Goal: Task Accomplishment & Management: Complete application form

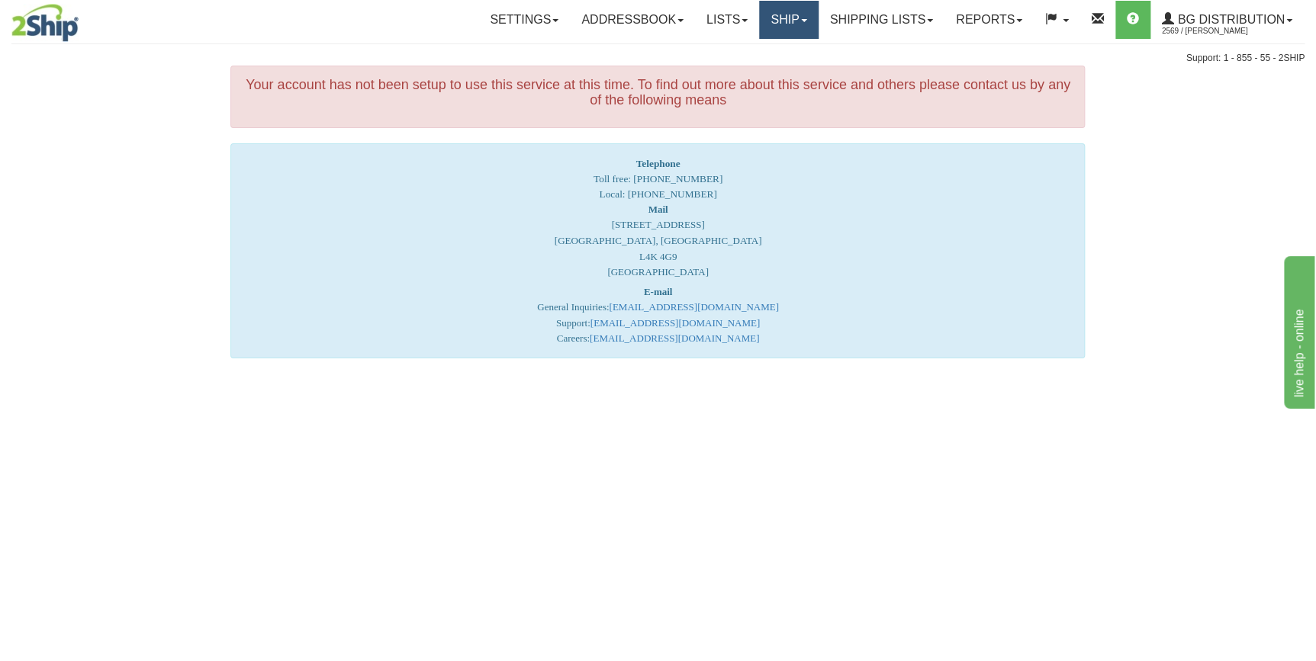
click at [803, 18] on link "Ship" at bounding box center [788, 20] width 59 height 38
click at [742, 48] on span "Ship Screen" at bounding box center [742, 53] width 58 height 12
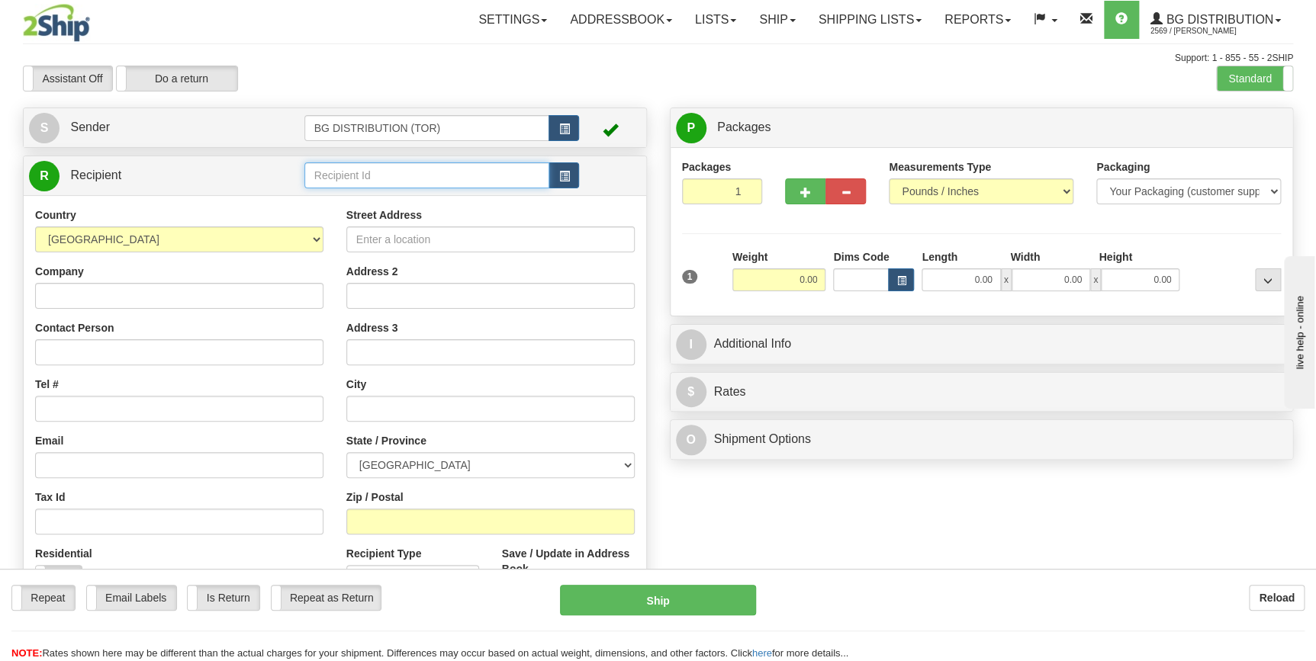
click at [390, 175] on input "text" at bounding box center [427, 176] width 246 height 26
click at [332, 197] on div "1134" at bounding box center [423, 199] width 230 height 17
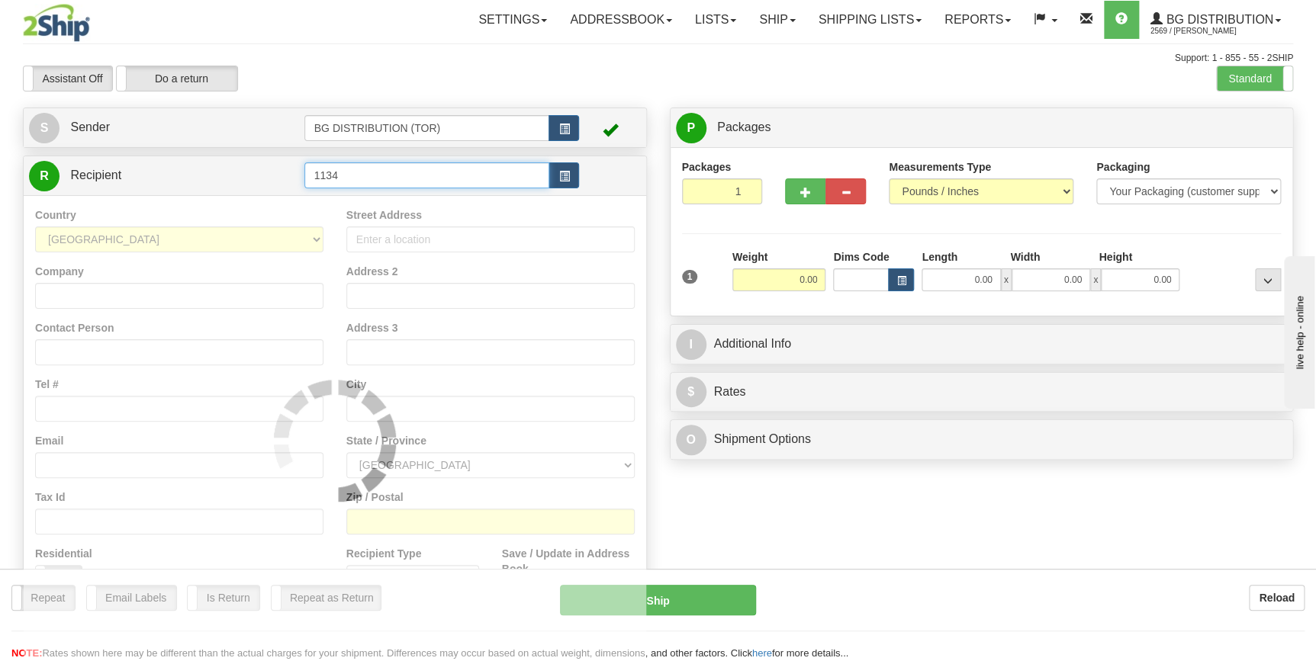
type input "1134"
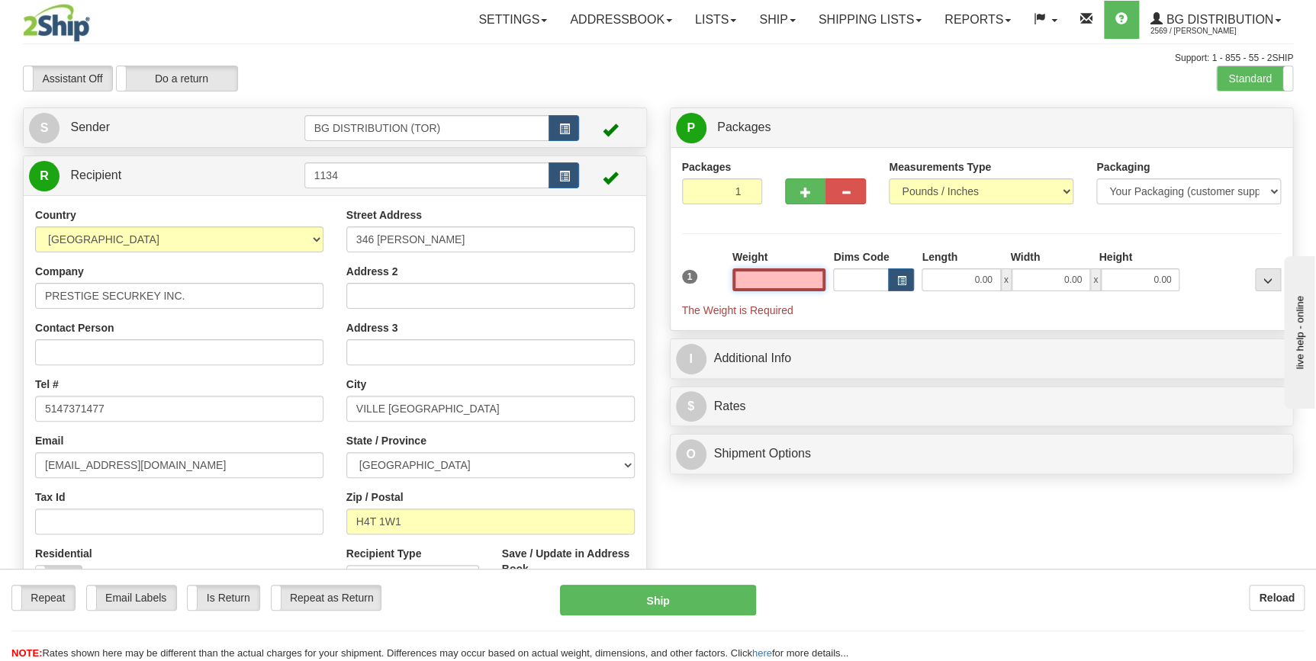
click at [779, 275] on input "text" at bounding box center [779, 280] width 94 height 23
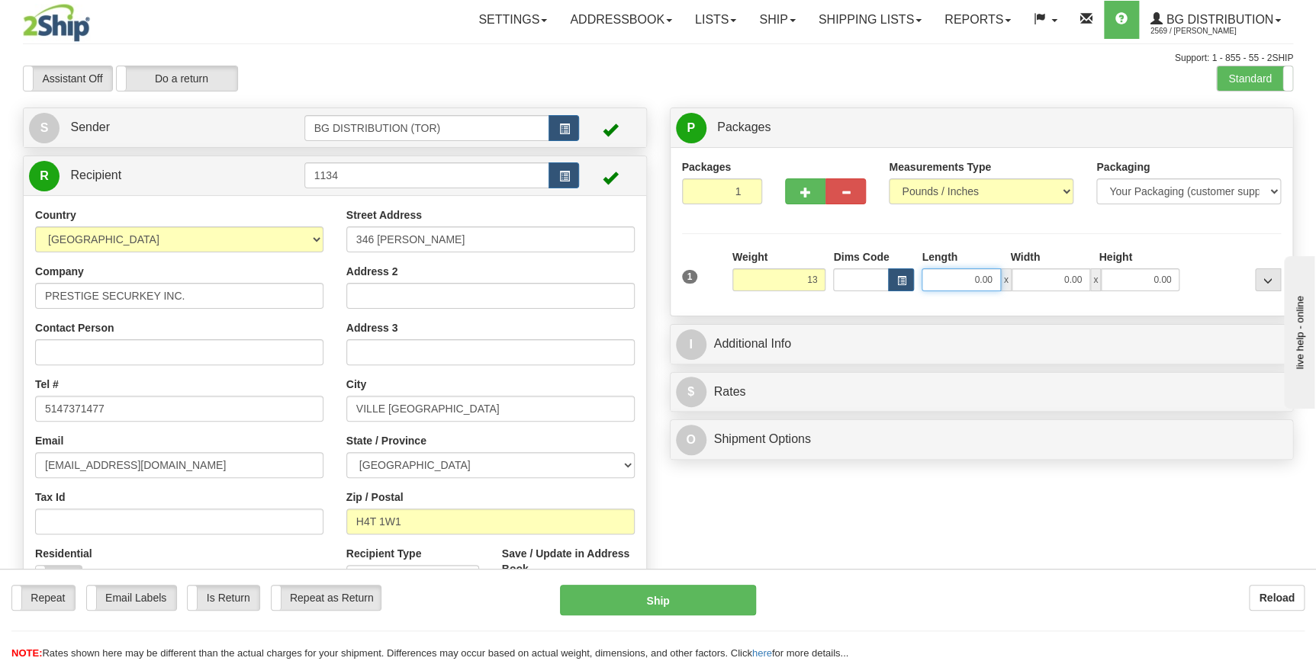
type input "13.00"
click at [967, 275] on input "0.00" at bounding box center [961, 280] width 79 height 23
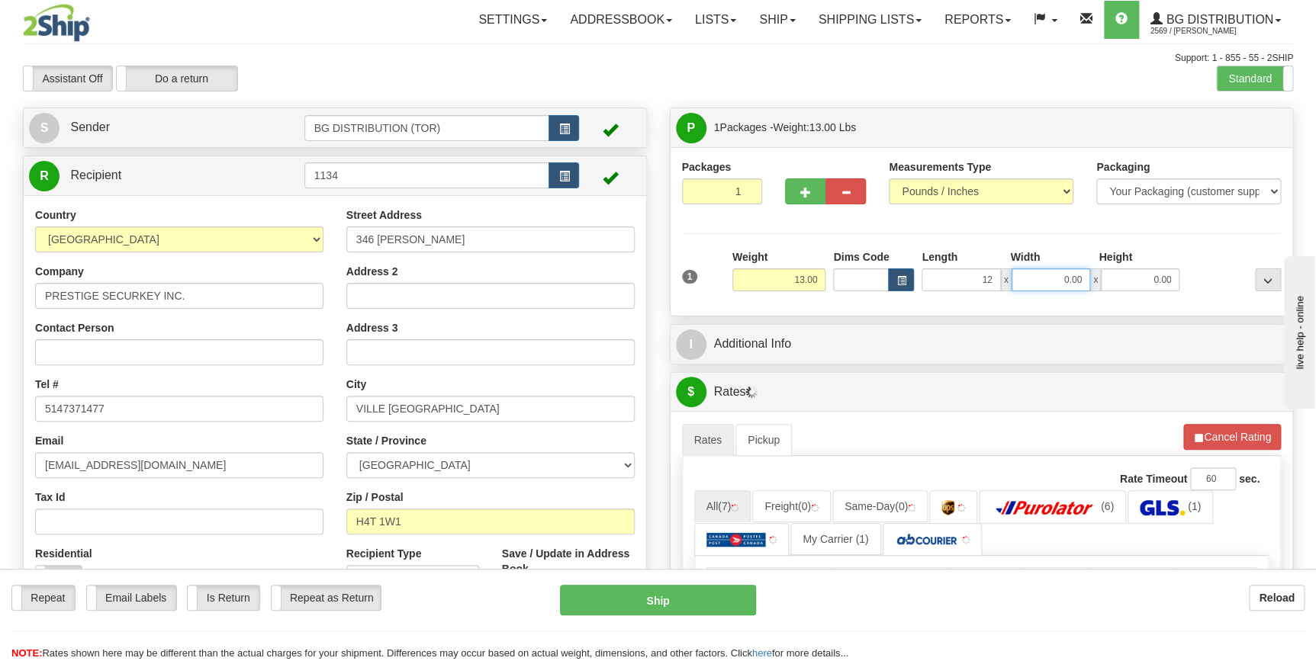
type input "12.00"
click at [1049, 274] on input "0.00" at bounding box center [1051, 280] width 79 height 23
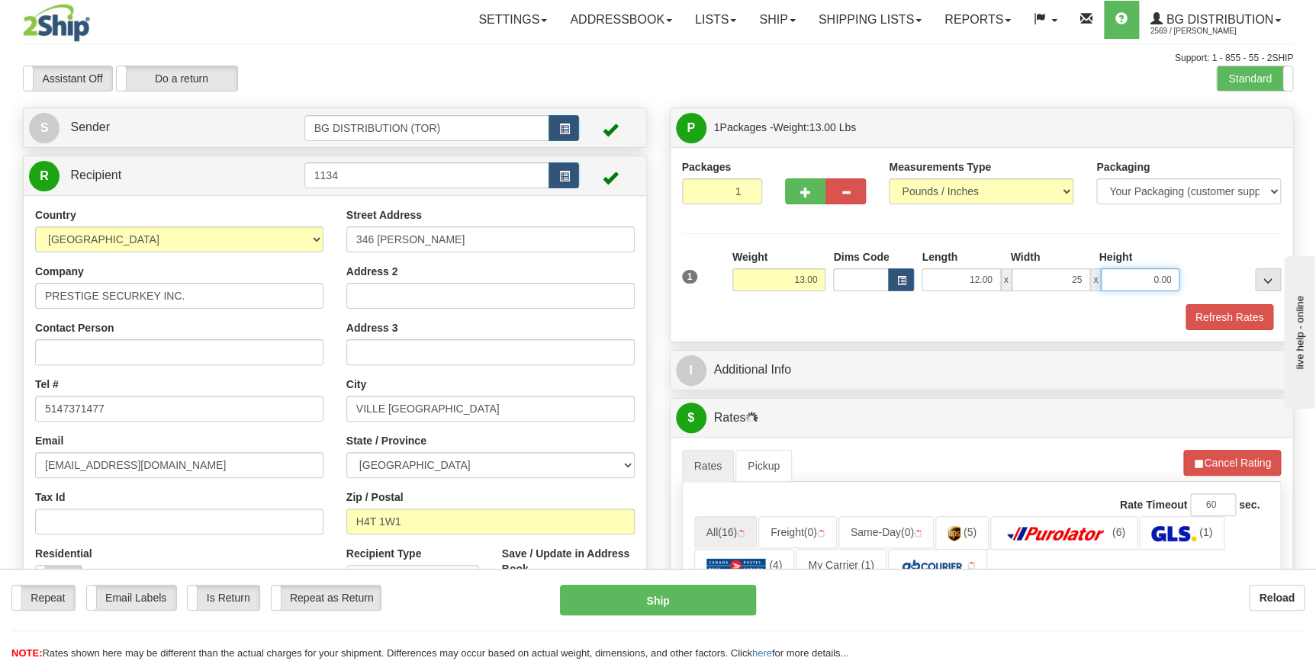
type input "25.00"
click at [1150, 278] on input "0.00" at bounding box center [1140, 280] width 79 height 23
click at [1138, 282] on input "6" at bounding box center [1140, 280] width 79 height 23
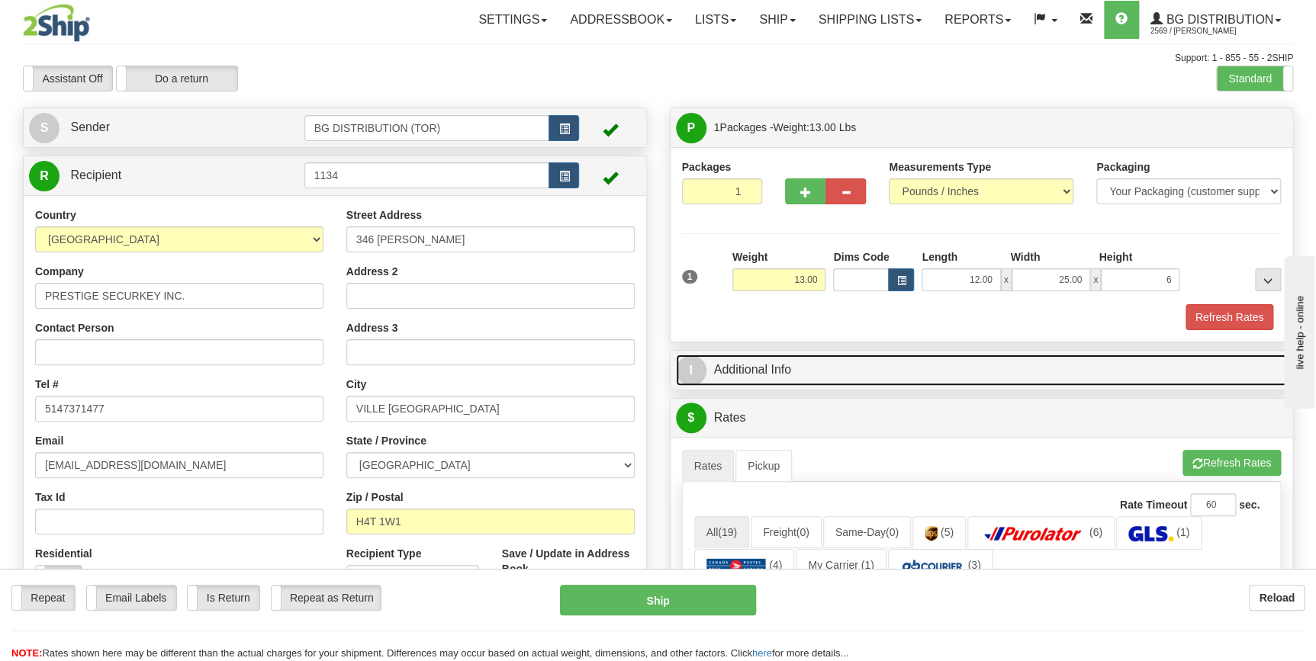
type input "6.00"
click at [714, 381] on link "I Additional Info" at bounding box center [982, 370] width 612 height 31
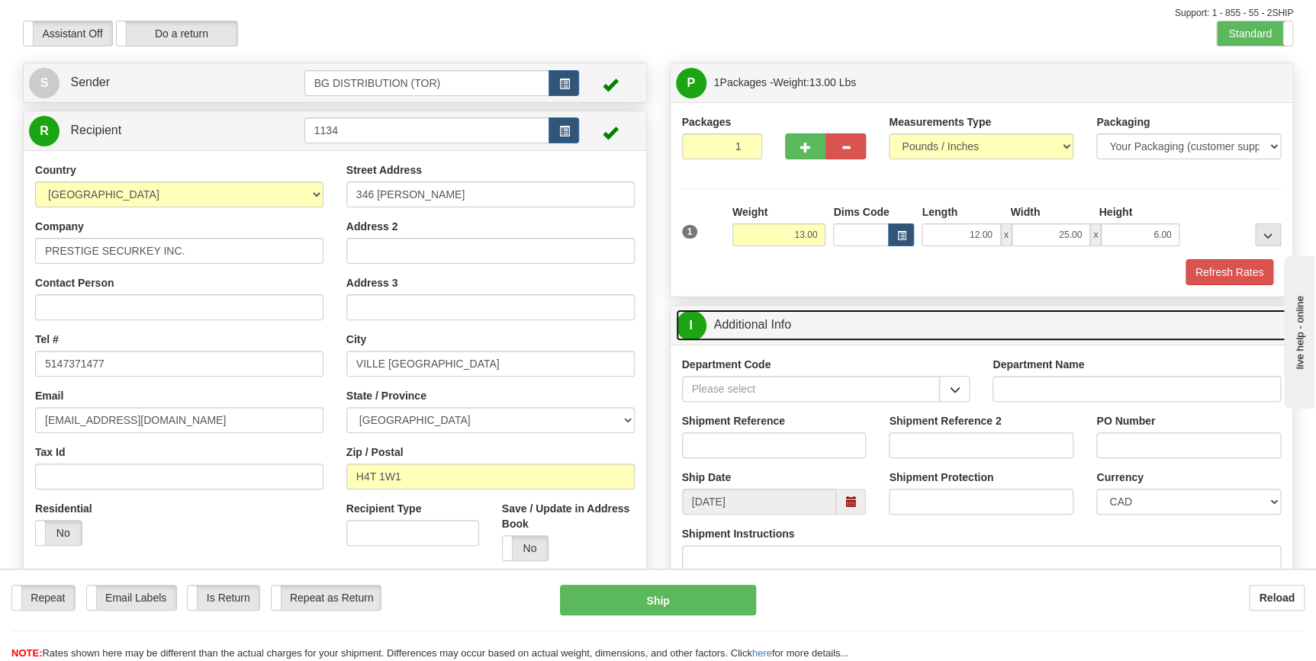
scroll to position [69, 0]
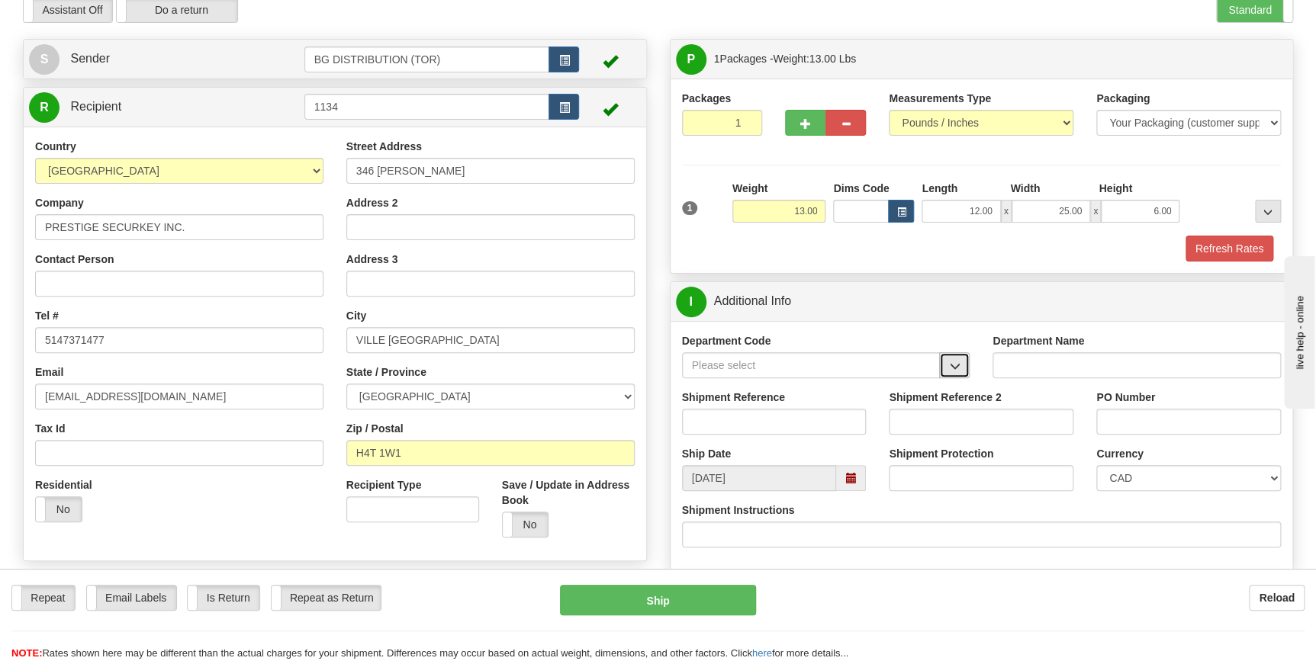
click at [954, 365] on span "button" at bounding box center [954, 367] width 11 height 10
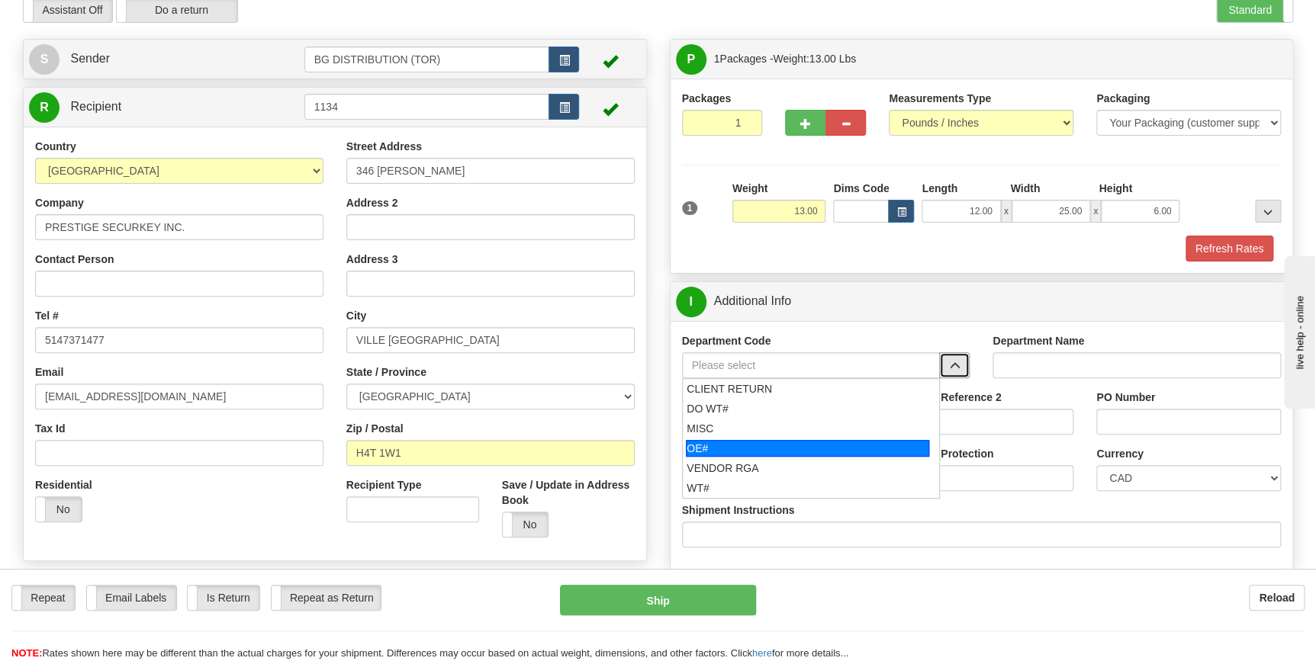
click at [774, 444] on div "OE#" at bounding box center [807, 448] width 243 height 17
type input "OE#"
type input "ORDERS"
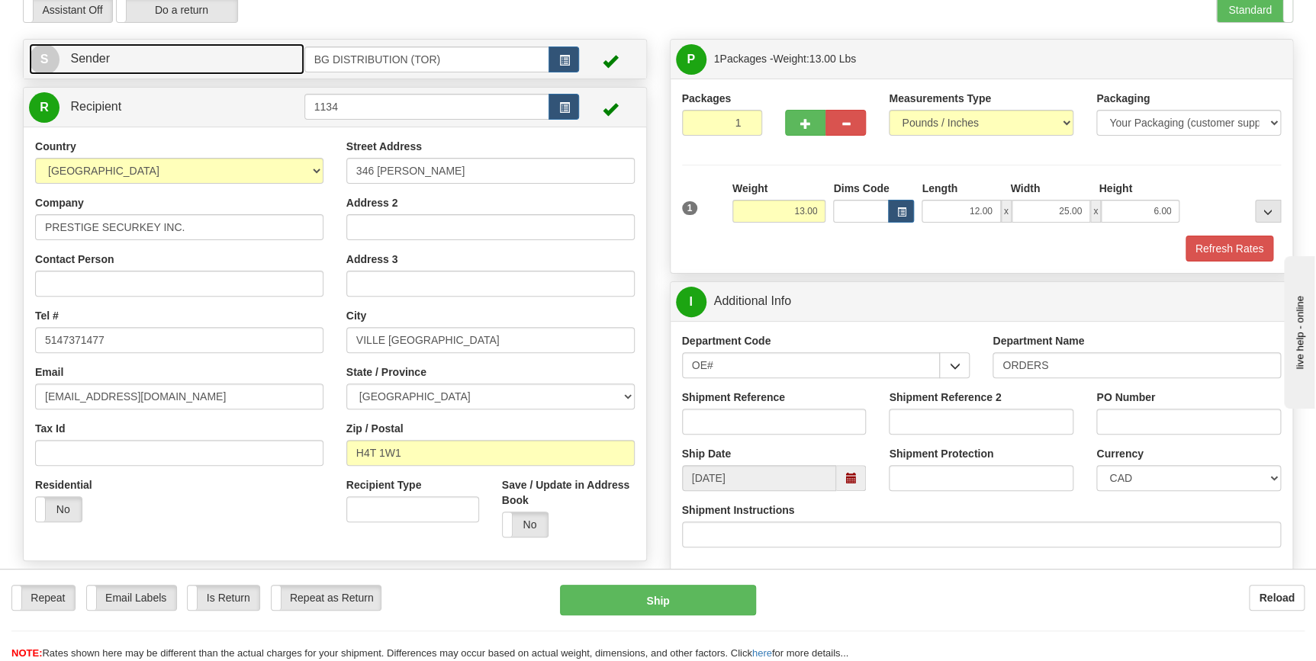
click at [77, 53] on span "Sender" at bounding box center [90, 58] width 40 height 13
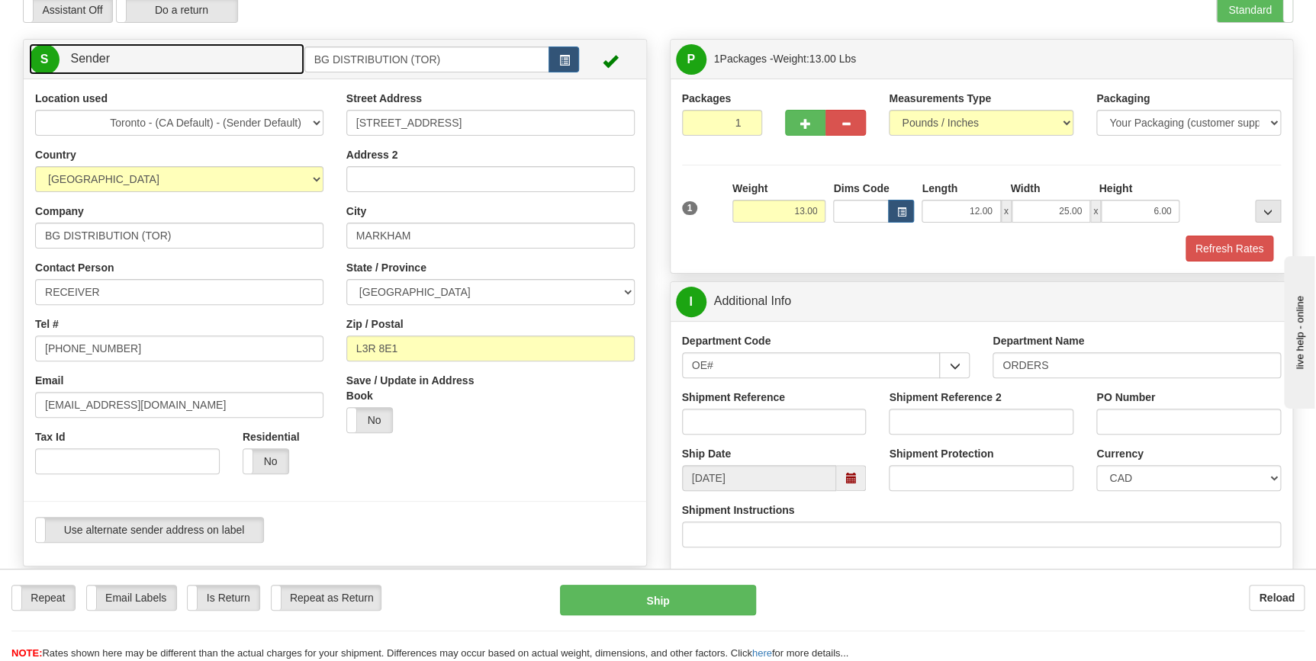
click at [107, 58] on span "Sender" at bounding box center [90, 58] width 40 height 13
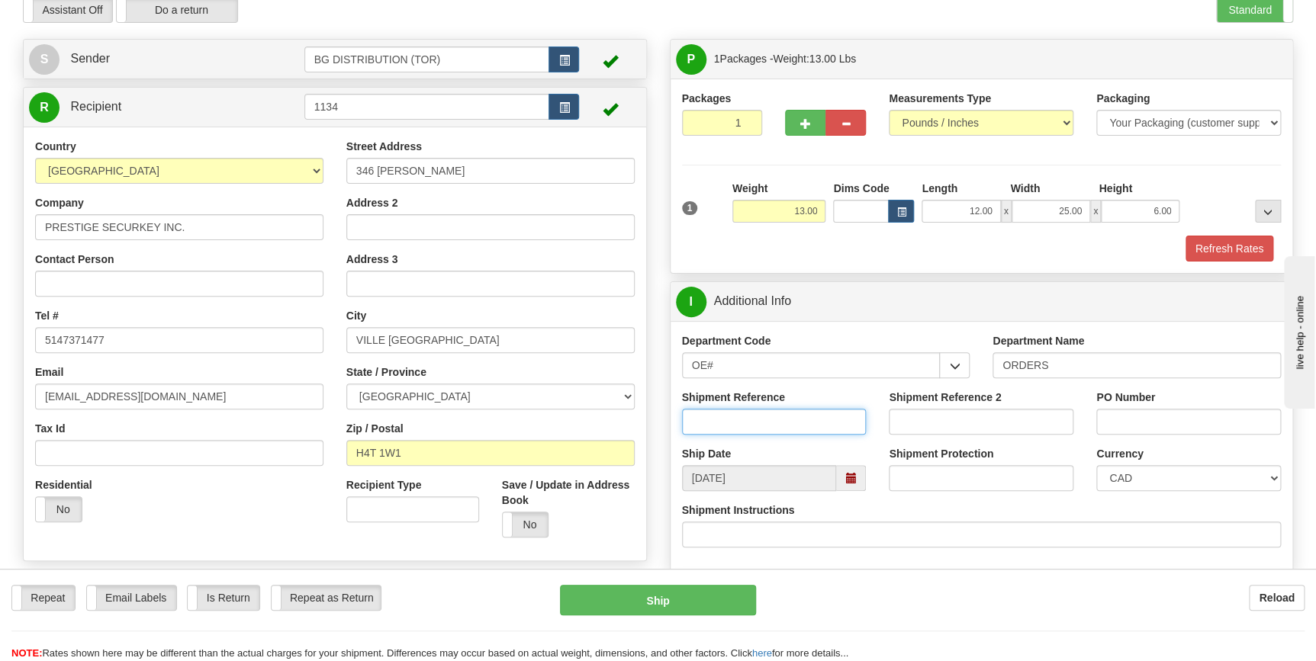
click at [706, 414] on input "Shipment Reference" at bounding box center [774, 422] width 185 height 26
type input "70184514-00"
click at [1156, 423] on input "PO Number" at bounding box center [1188, 422] width 185 height 26
type input "2"
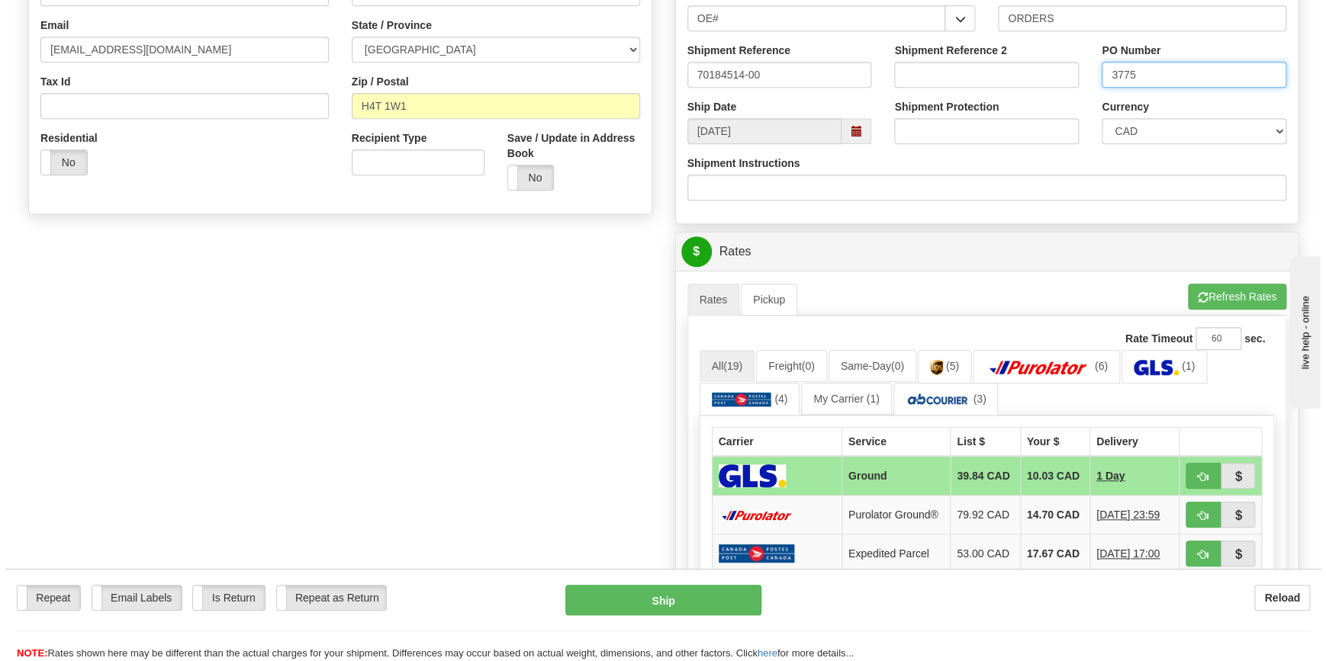
scroll to position [555, 0]
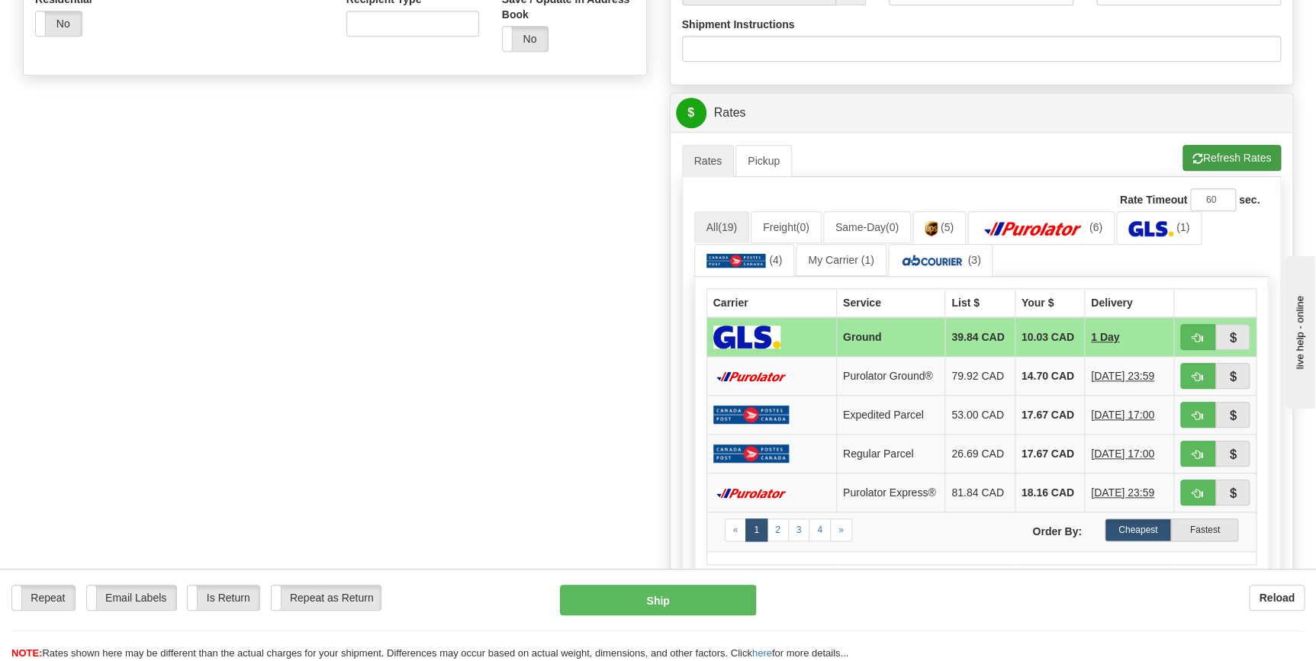
type input "3775"
click at [1212, 163] on button "Refresh Rates" at bounding box center [1232, 158] width 98 height 26
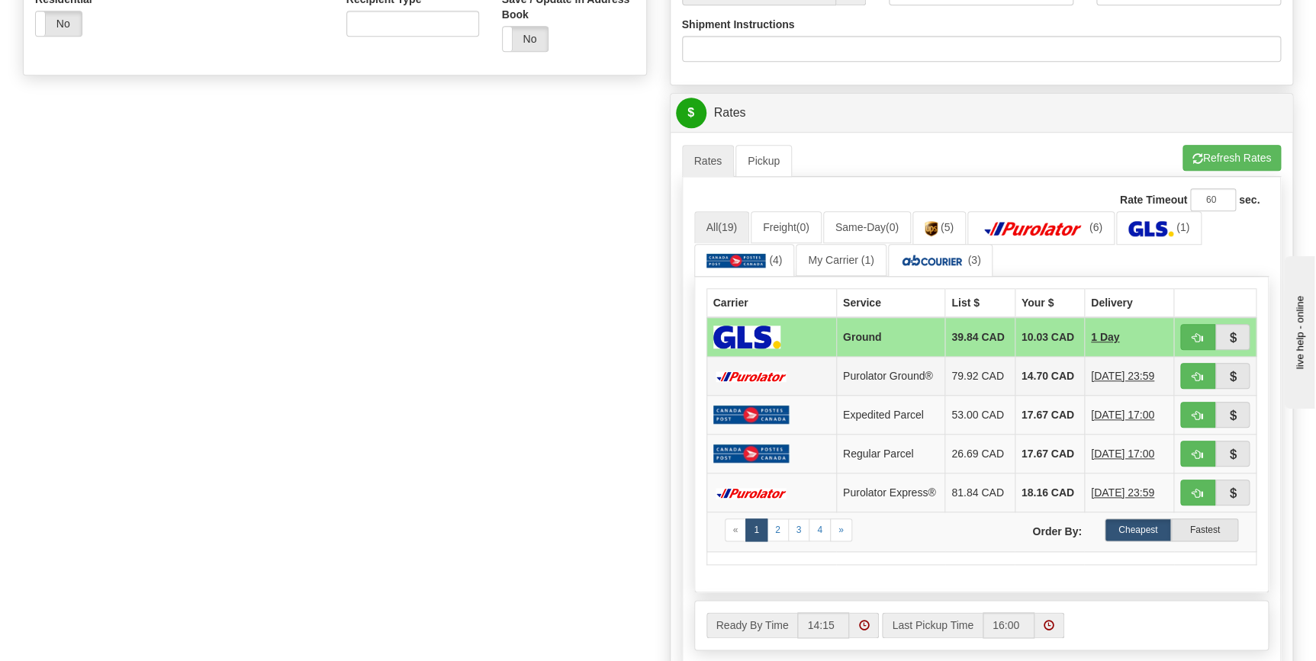
click at [1015, 371] on td "14.70 CAD" at bounding box center [1049, 376] width 69 height 39
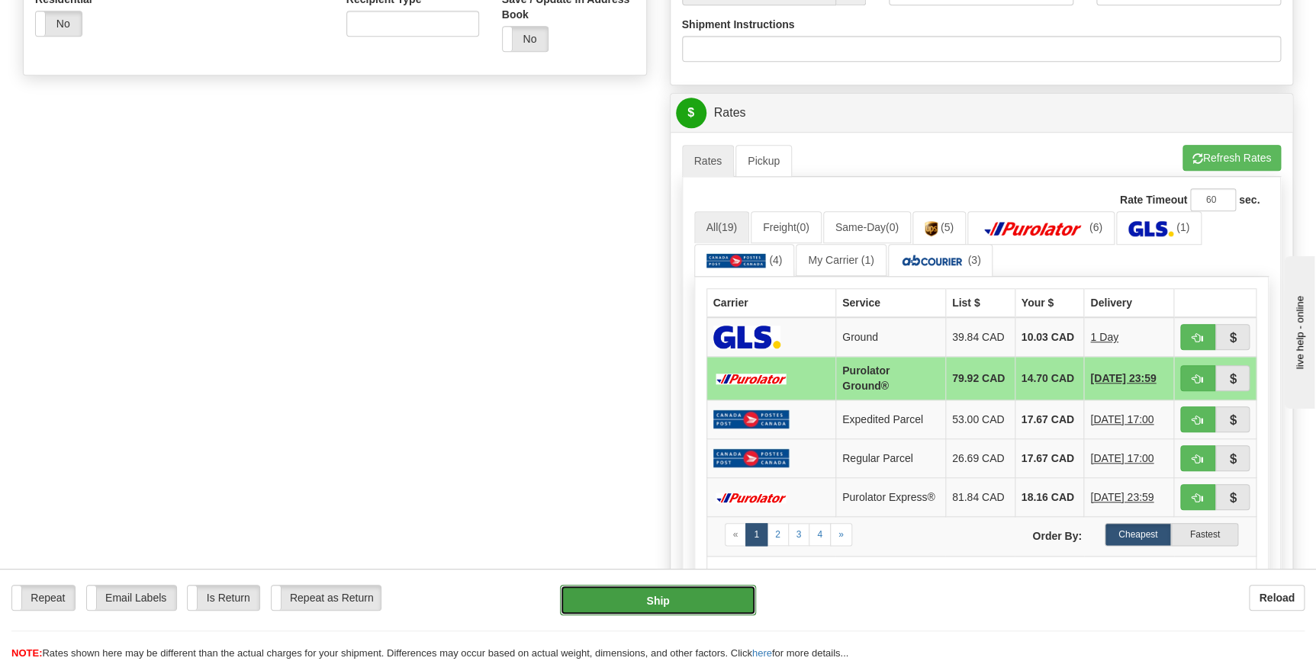
click at [661, 600] on button "Ship" at bounding box center [658, 600] width 196 height 31
type input "260"
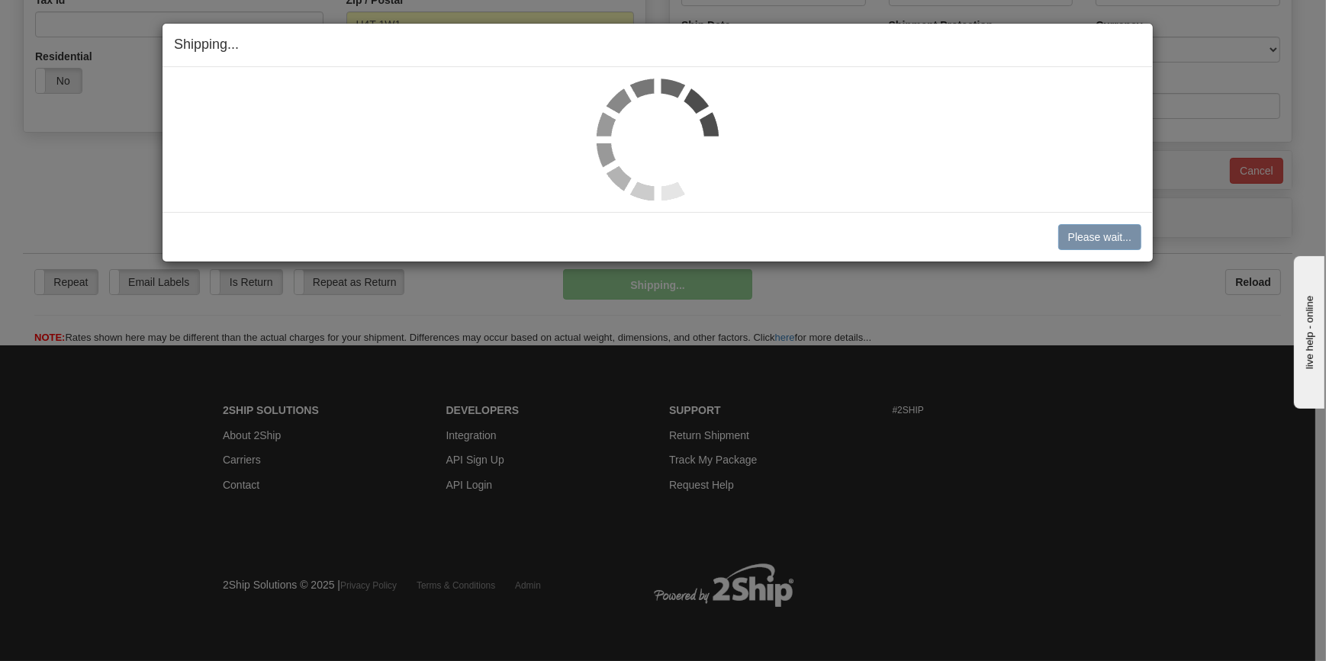
scroll to position [497, 0]
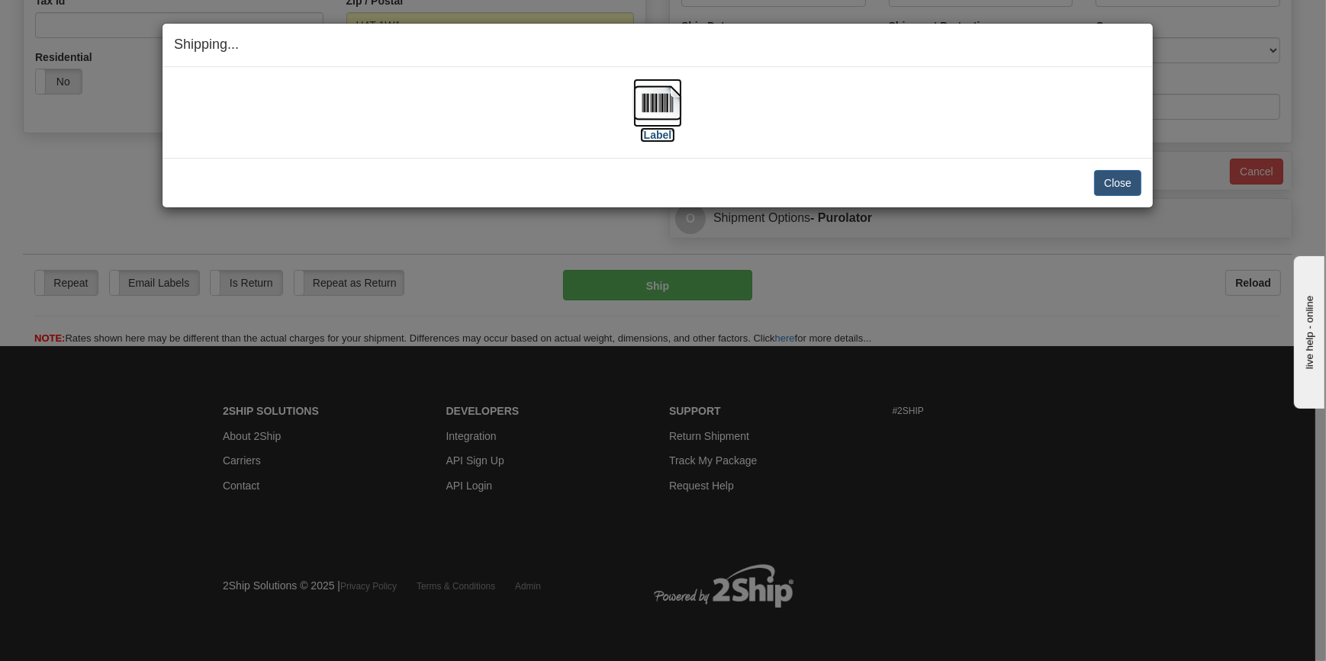
click at [643, 114] on img at bounding box center [657, 103] width 49 height 49
click at [1108, 190] on button "Close" at bounding box center [1117, 183] width 47 height 26
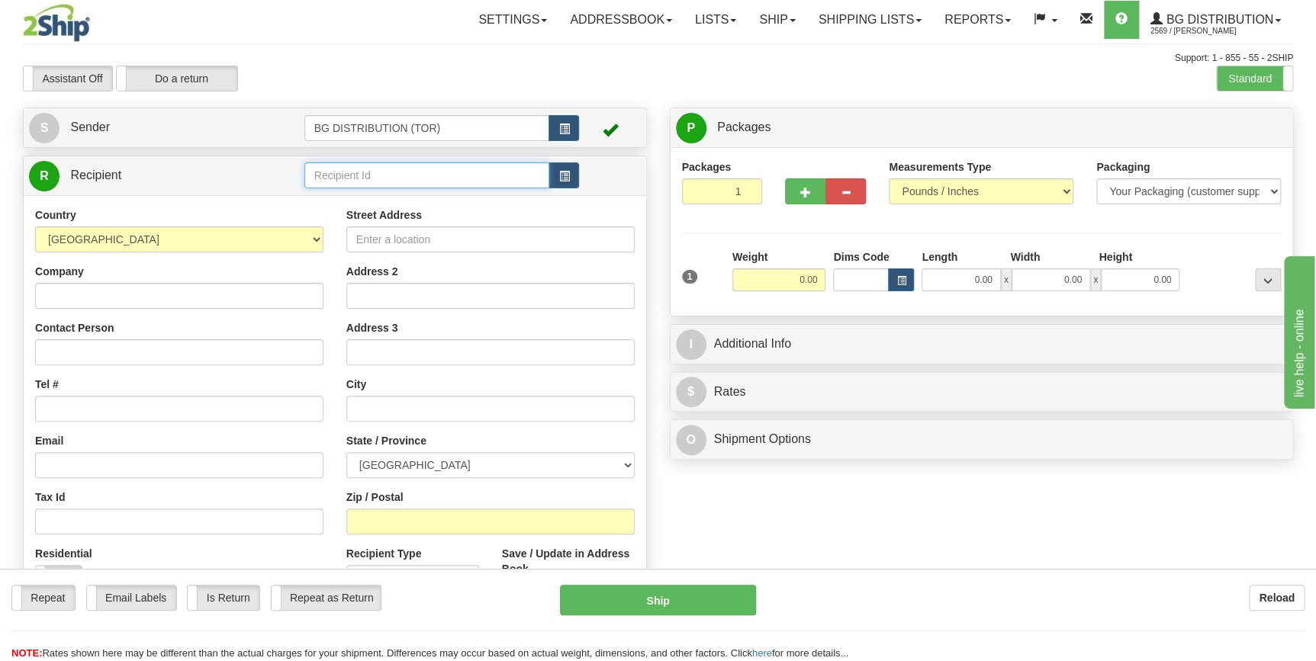
click at [453, 169] on input "text" at bounding box center [427, 176] width 246 height 26
type input "t"
type input "T"
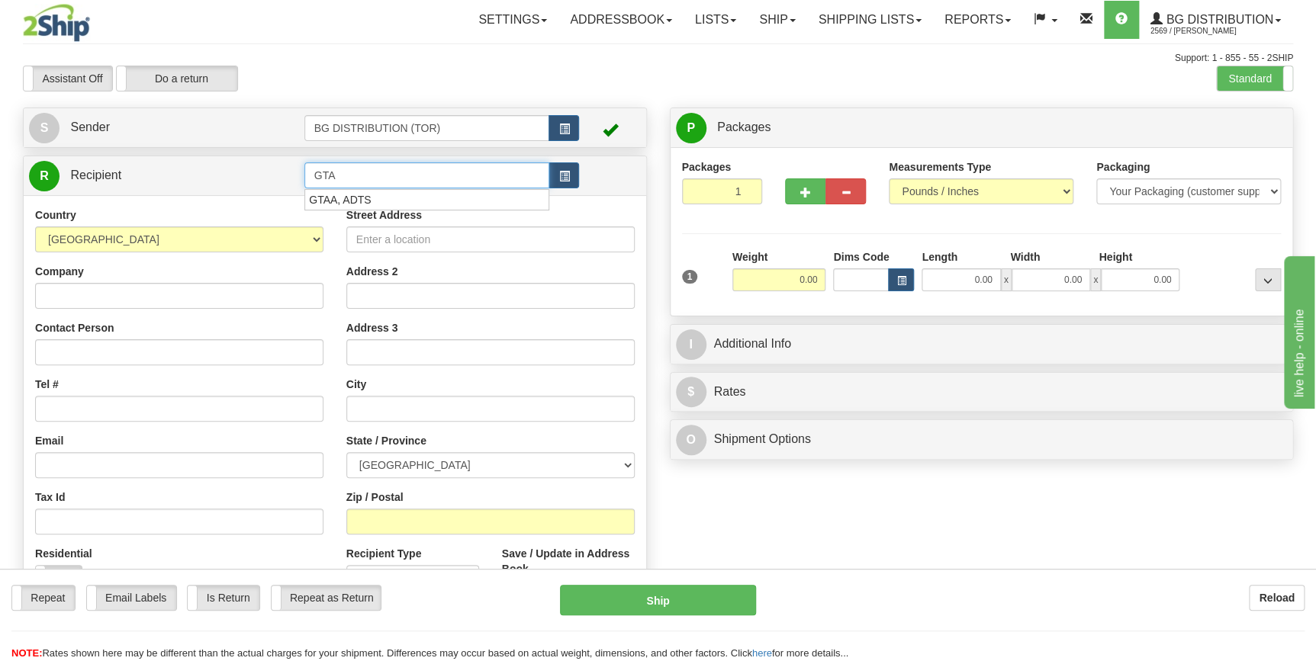
click at [362, 175] on input "GTA" at bounding box center [427, 176] width 246 height 26
type input "G"
click at [515, 179] on input "TORONTO DISTRICT SCHOOL BOARD" at bounding box center [427, 176] width 246 height 26
click at [525, 176] on input "TORONTO DISTRICT SCHOOL BOARD" at bounding box center [427, 176] width 246 height 26
click at [511, 175] on input "TORONTO DISTRICT SCHOOL BOARD" at bounding box center [427, 176] width 246 height 26
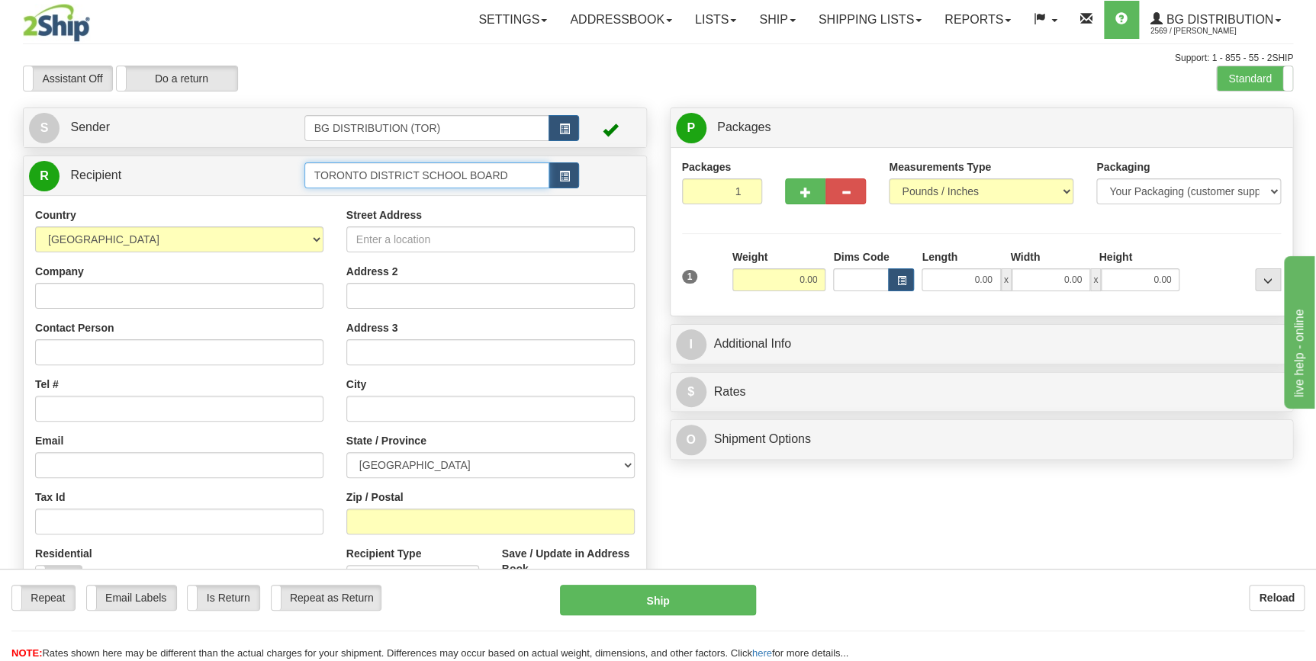
click at [516, 181] on input "TORONTO DISTRICT SCHOOL BOARD" at bounding box center [427, 176] width 246 height 26
type input "T"
click at [334, 198] on div "60164" at bounding box center [423, 199] width 230 height 17
type input "60164"
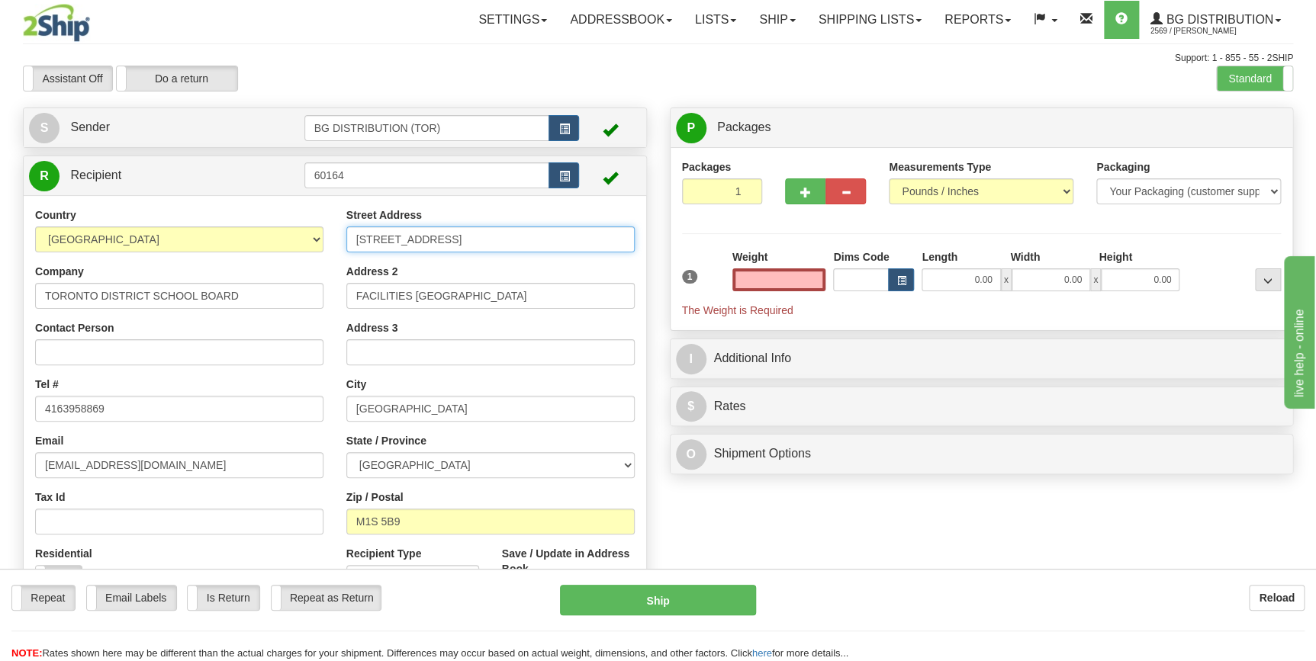
type input "0.00"
click at [470, 241] on input "[STREET_ADDRESS]" at bounding box center [490, 240] width 288 height 26
type input "9"
type input "[STREET_ADDRESS][PERSON_NAME]"
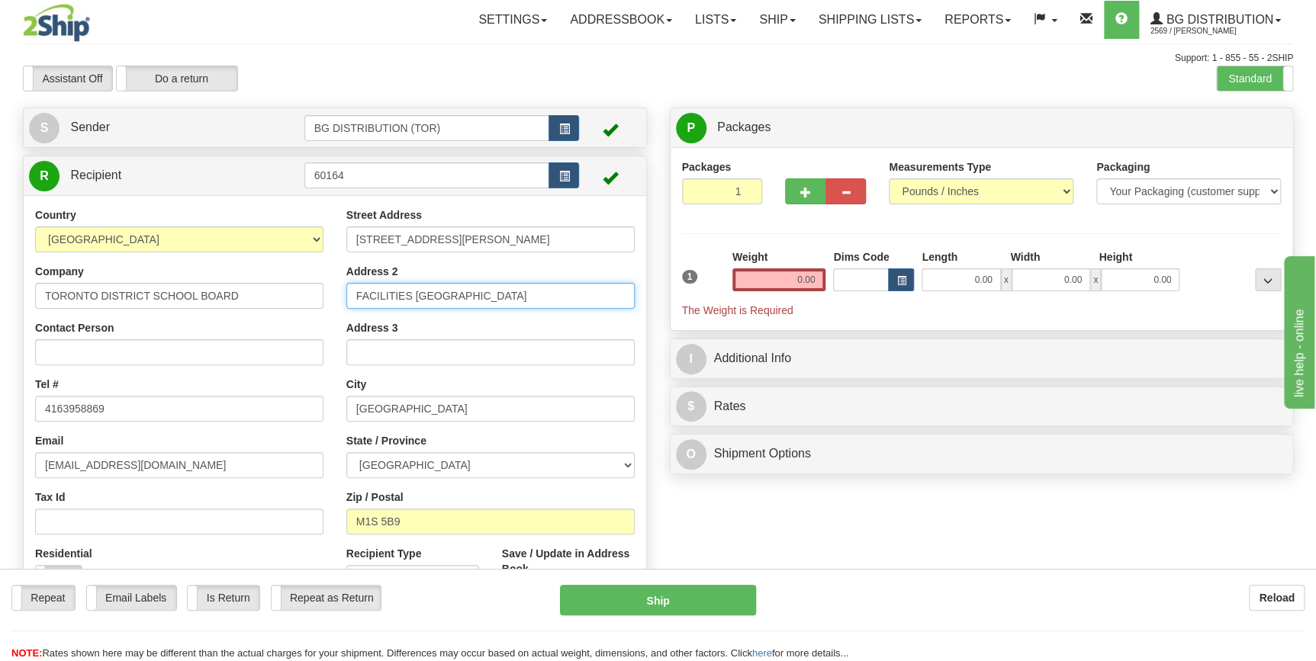
click at [508, 288] on input "FACILITIES [GEOGRAPHIC_DATA]" at bounding box center [490, 296] width 288 height 26
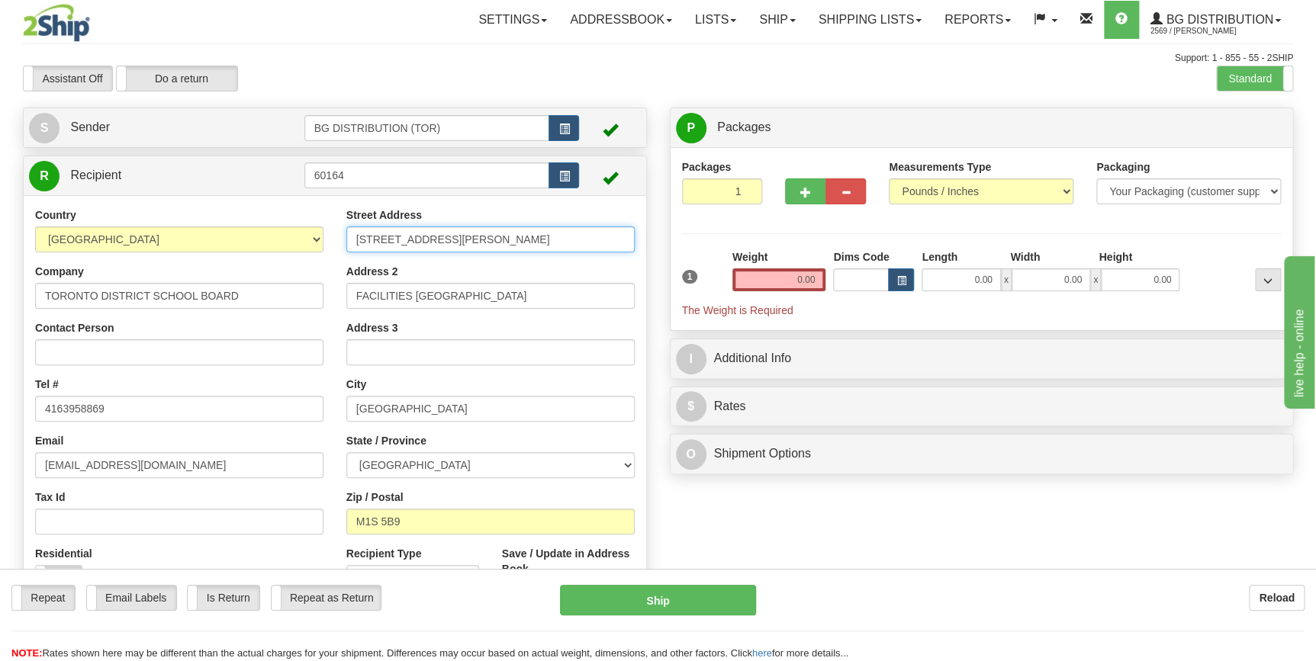
click at [532, 241] on input "[STREET_ADDRESS][PERSON_NAME]" at bounding box center [490, 240] width 288 height 26
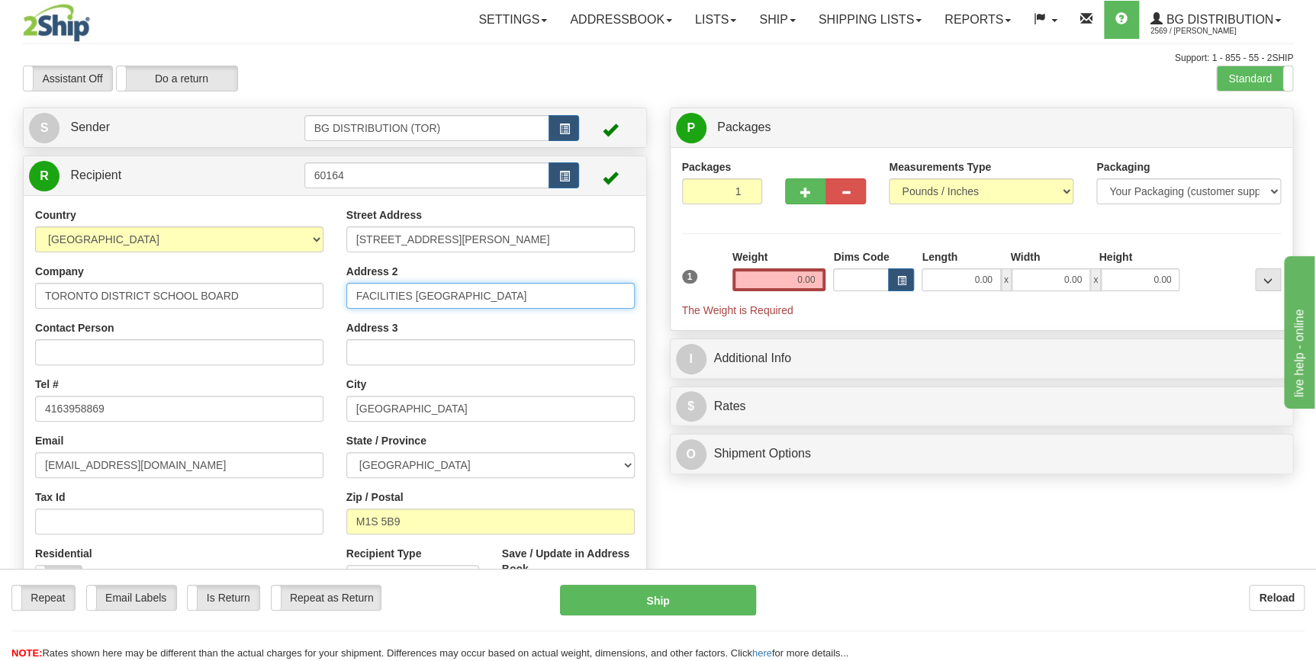
drag, startPoint x: 526, startPoint y: 293, endPoint x: 335, endPoint y: 291, distance: 191.5
click at [335, 291] on div "Street Address [STREET_ADDRESS][PERSON_NAME] Address 2 FACILITIES EAST STOCKROO…" at bounding box center [490, 413] width 311 height 410
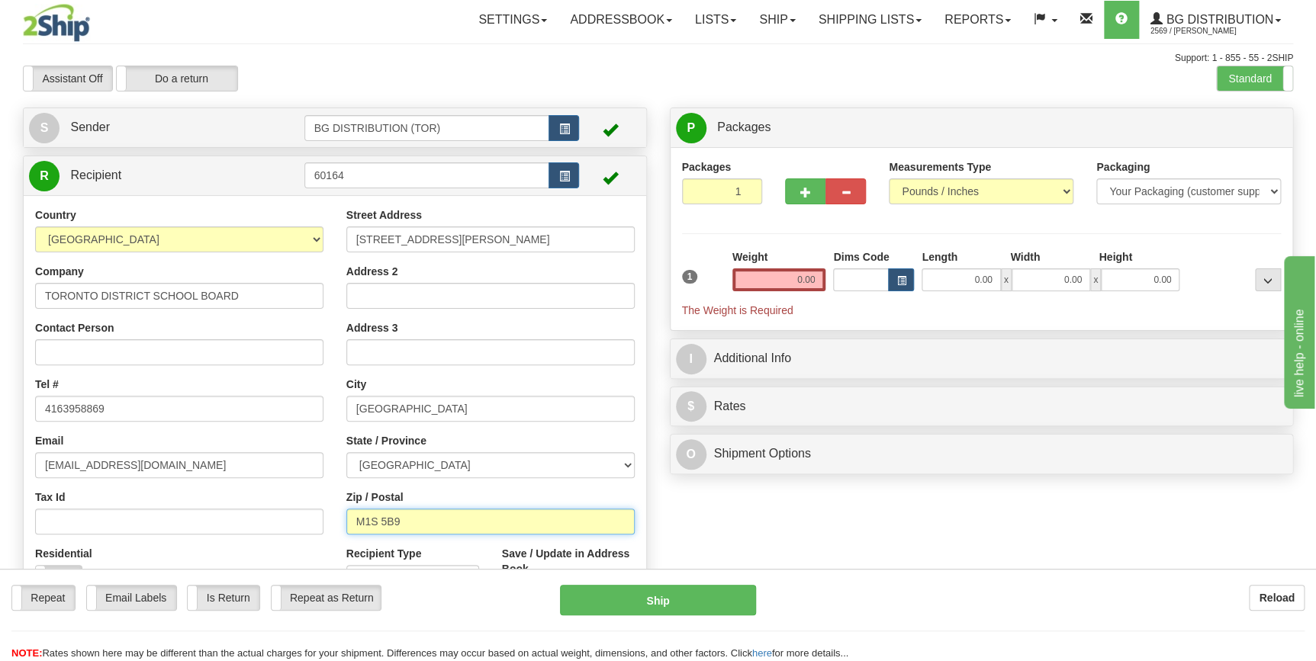
click at [410, 523] on input "M1S 5B9" at bounding box center [490, 522] width 288 height 26
type input "M9W 4M5"
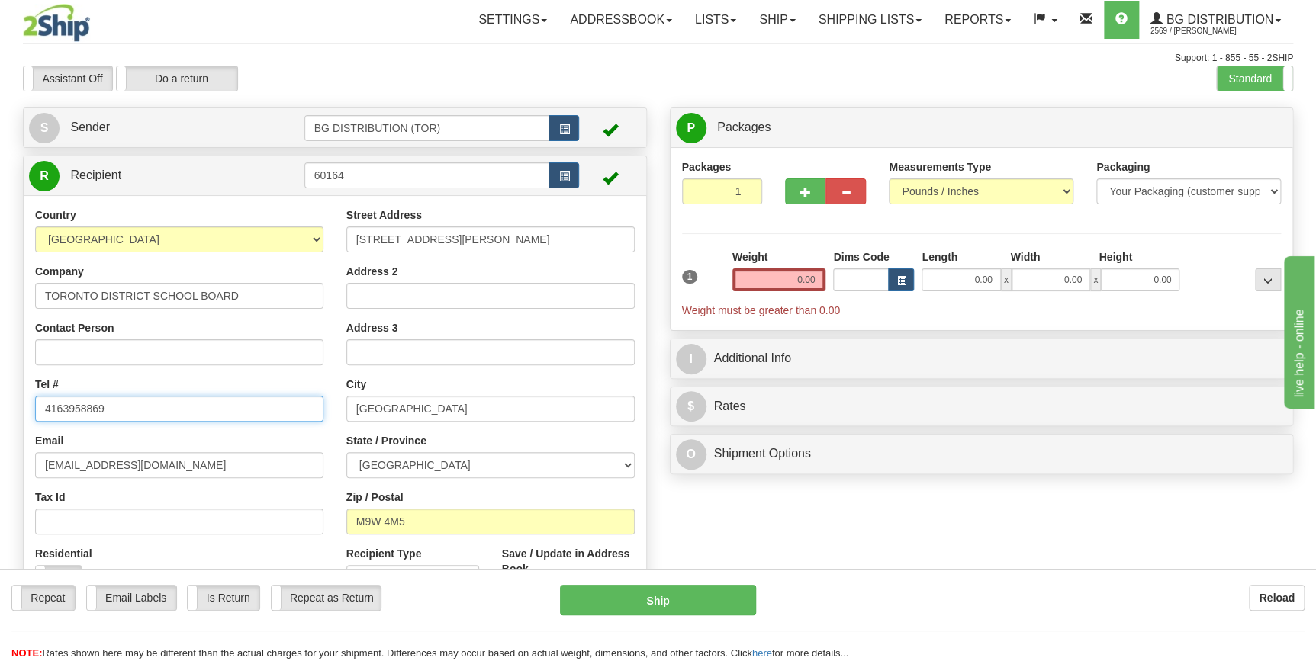
drag, startPoint x: 127, startPoint y: 404, endPoint x: 43, endPoint y: 404, distance: 83.9
click at [43, 404] on input "4163958869" at bounding box center [179, 409] width 288 height 26
type input "4163972869"
click at [732, 191] on input "1" at bounding box center [722, 192] width 81 height 26
click at [795, 278] on input "0.00" at bounding box center [779, 280] width 94 height 23
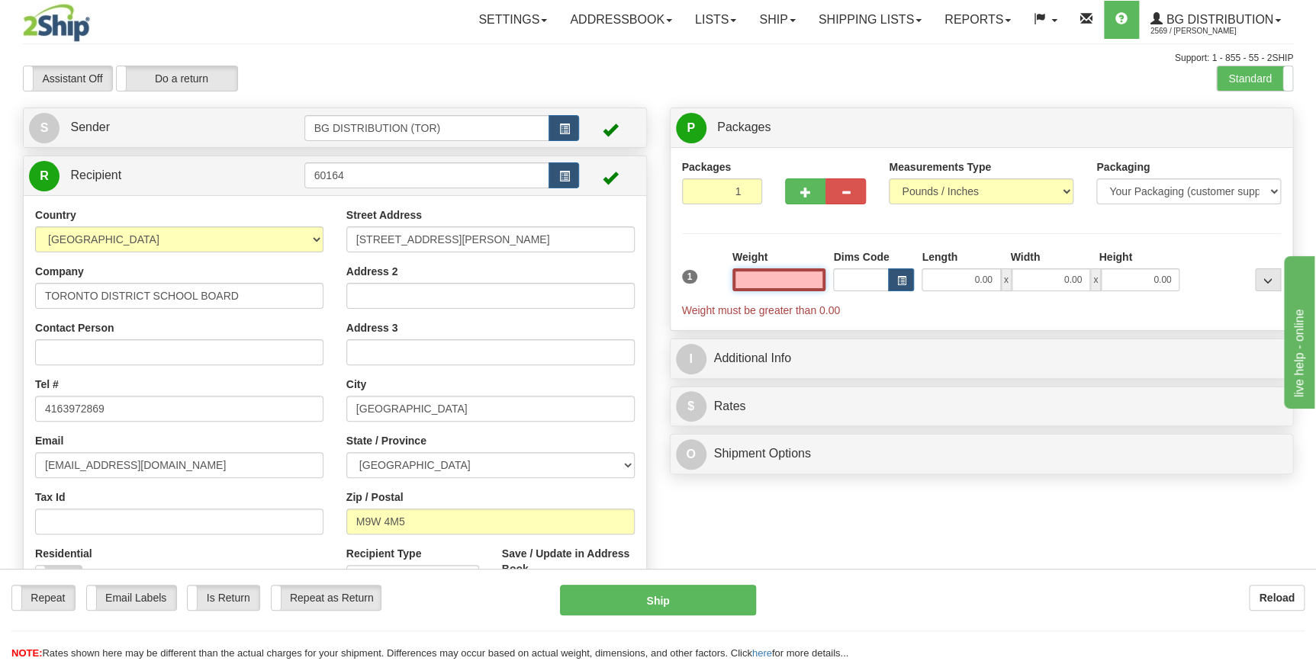
click at [795, 278] on input "text" at bounding box center [779, 280] width 94 height 23
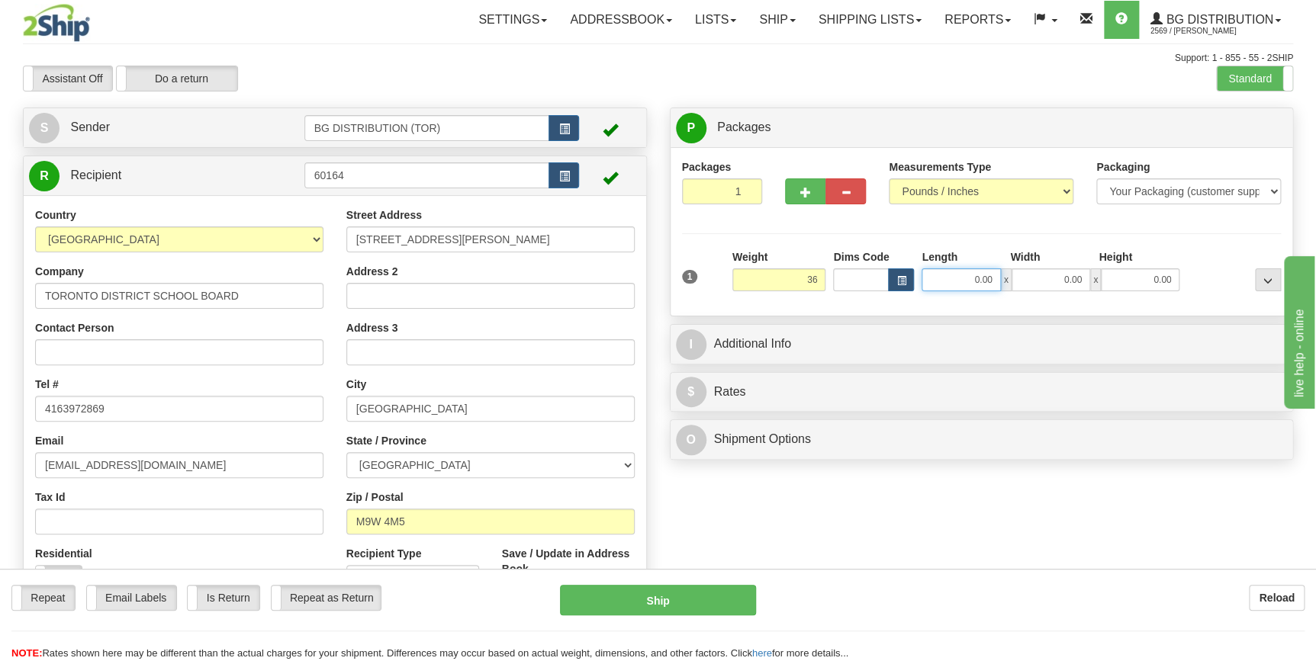
type input "36.00"
click at [973, 283] on input "0.00" at bounding box center [961, 280] width 79 height 23
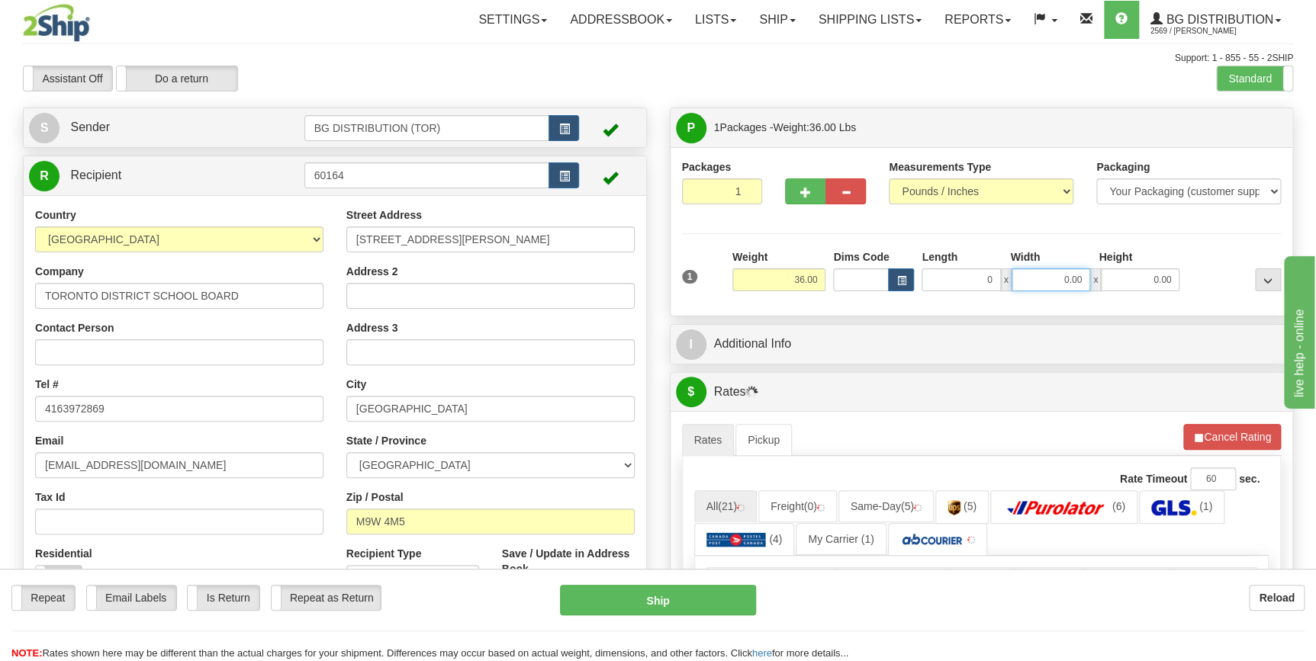
type input "0.00"
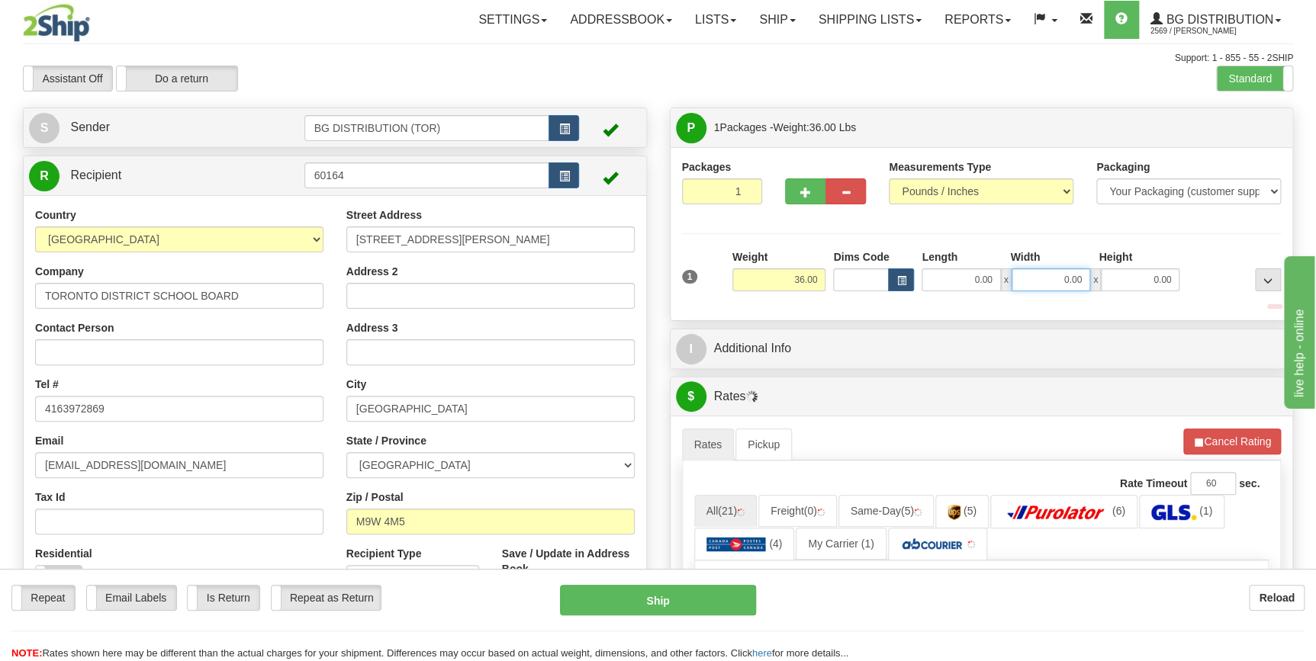
click at [1055, 285] on input "0.00" at bounding box center [1051, 280] width 79 height 23
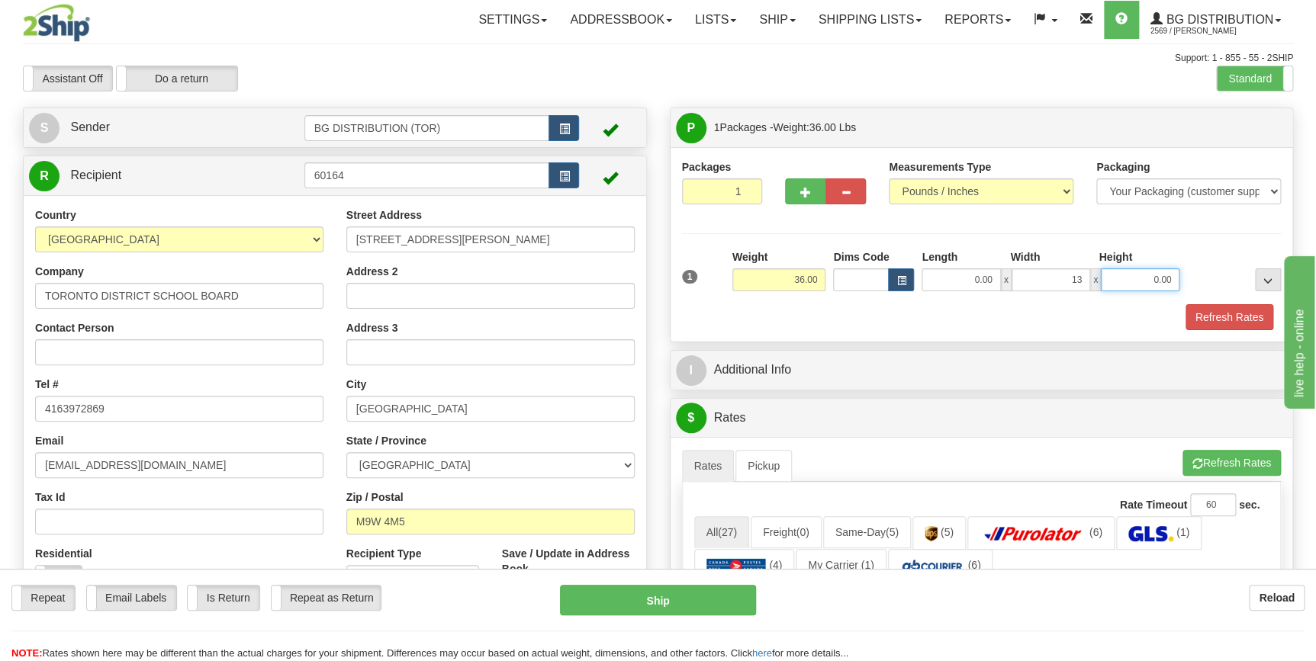
type input "13.00"
click at [1130, 279] on input "0.00" at bounding box center [1140, 280] width 79 height 23
type input "17.00"
click at [969, 281] on input "0.00" at bounding box center [961, 280] width 79 height 23
type input "10.00"
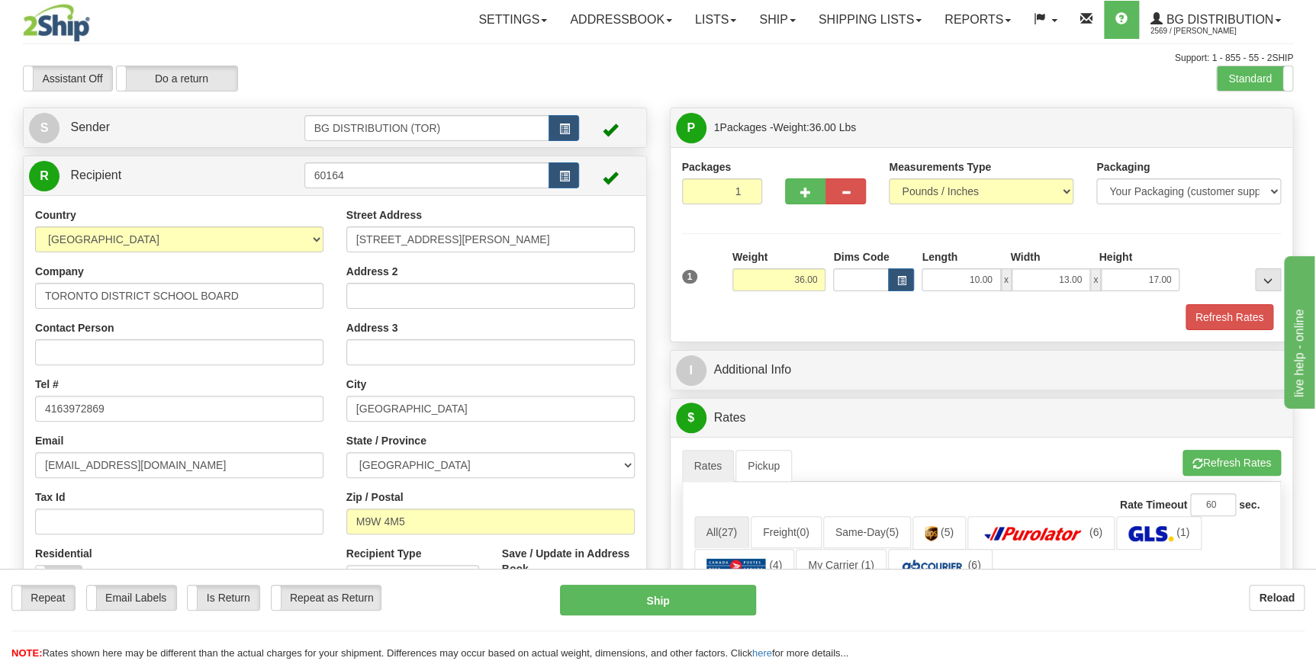
click at [693, 237] on div "Packages 1 1 Measurements Type" at bounding box center [982, 244] width 600 height 171
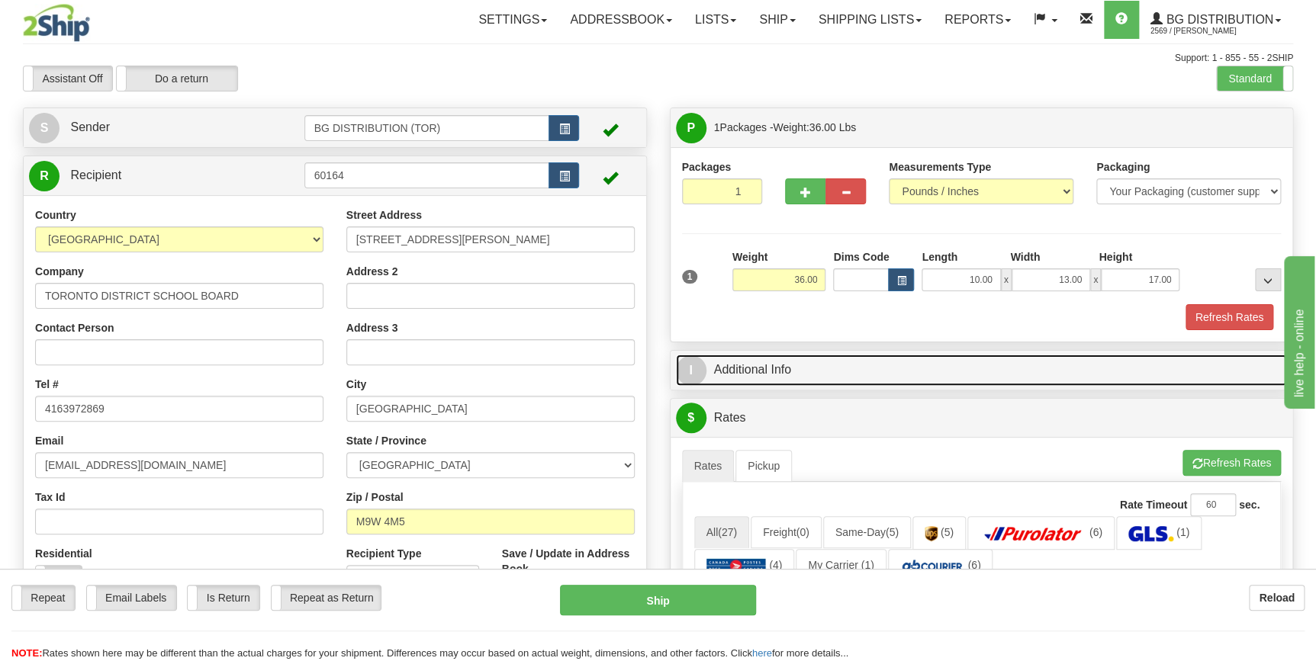
click at [751, 372] on link "I Additional Info" at bounding box center [982, 370] width 612 height 31
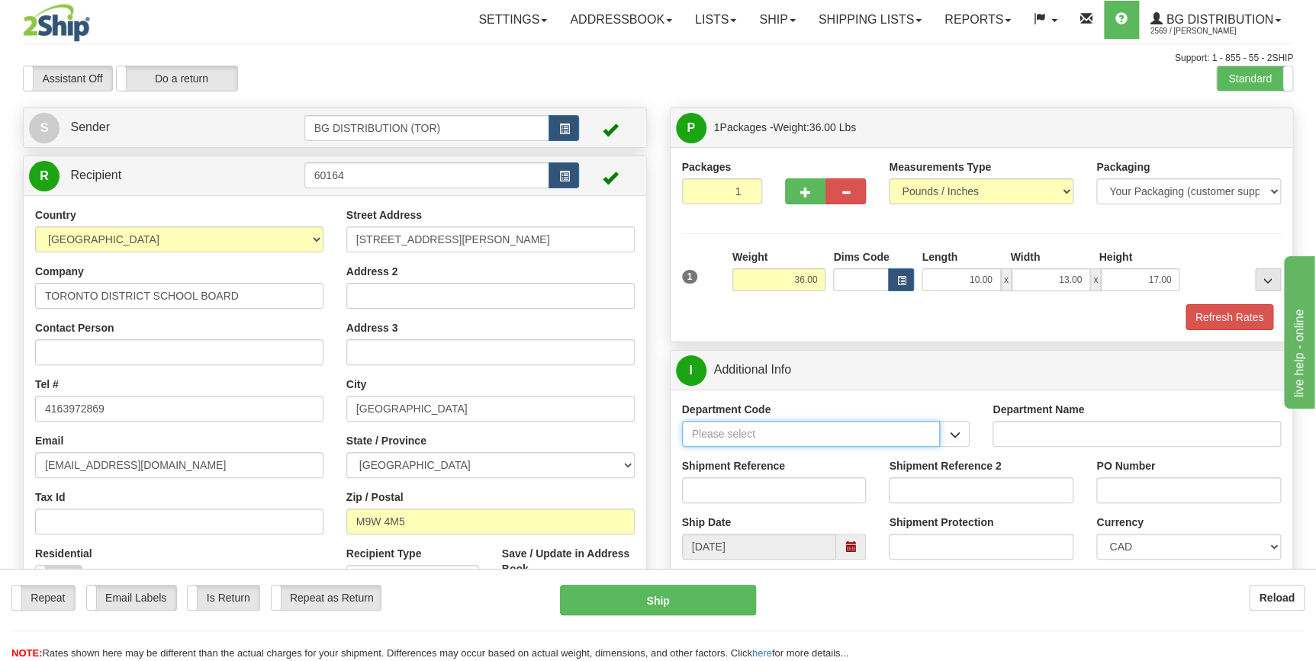
click at [850, 438] on input "Department Code" at bounding box center [811, 434] width 259 height 26
click at [955, 436] on span "button" at bounding box center [954, 435] width 11 height 10
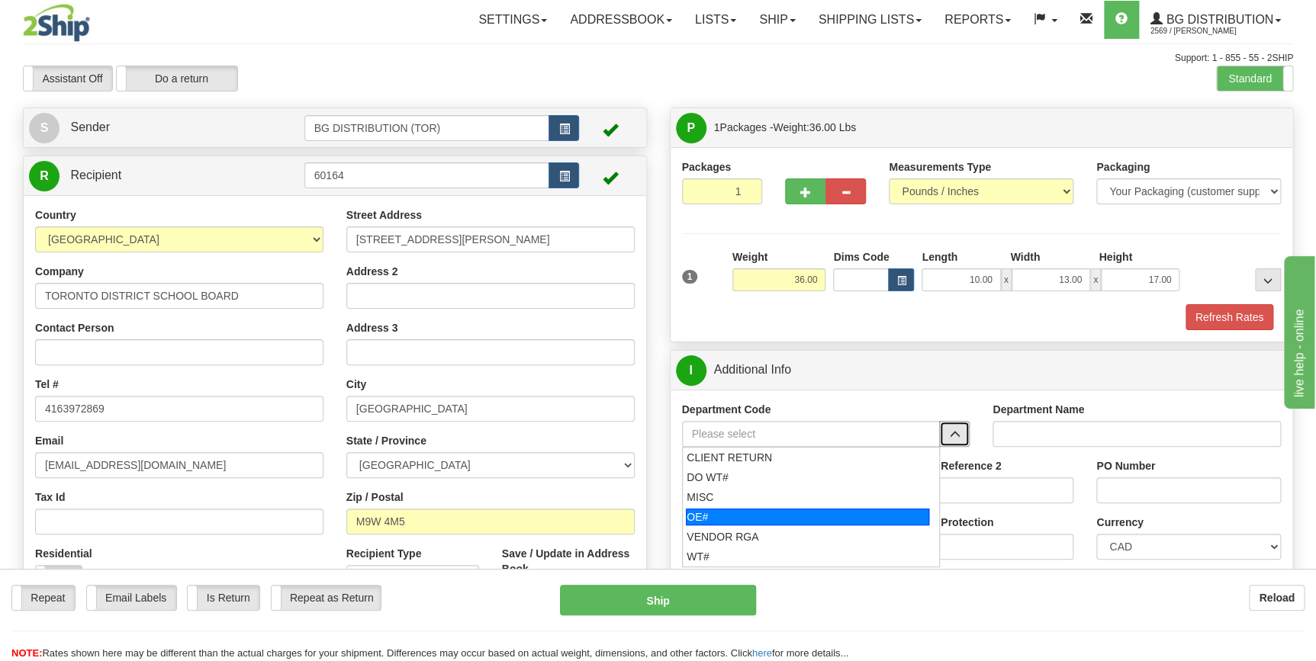
click at [723, 513] on div "OE#" at bounding box center [807, 517] width 243 height 17
type input "OE#"
type input "ORDERS"
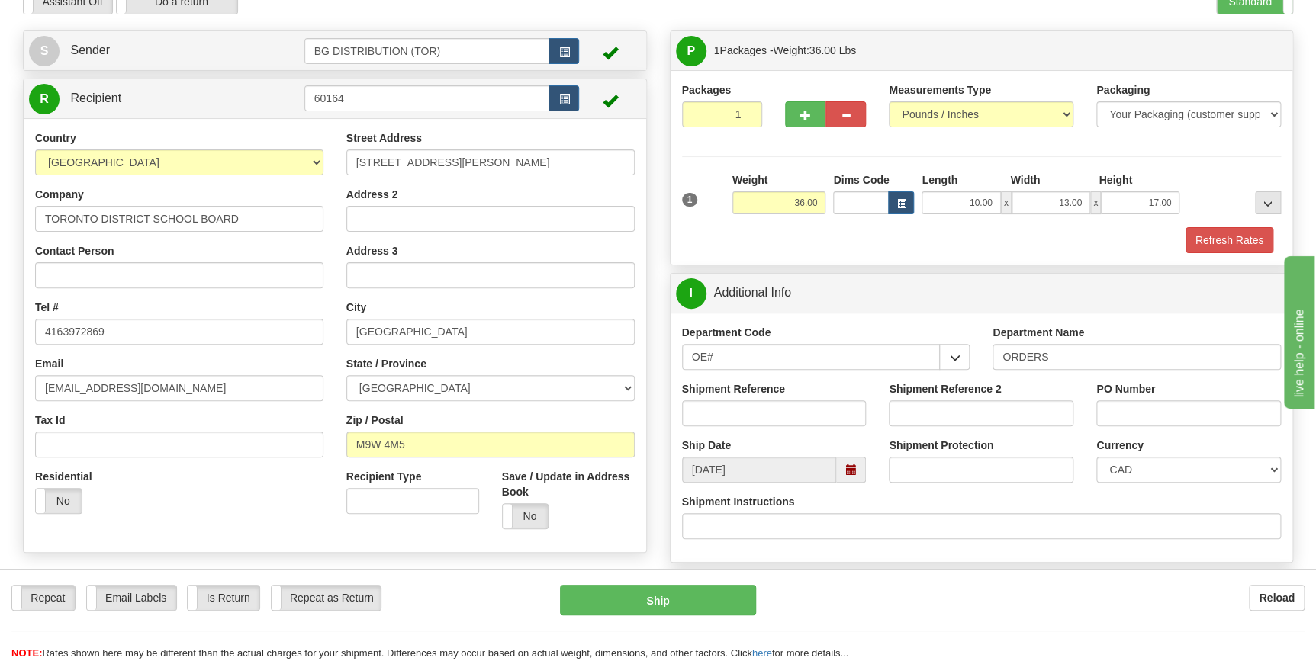
scroll to position [138, 0]
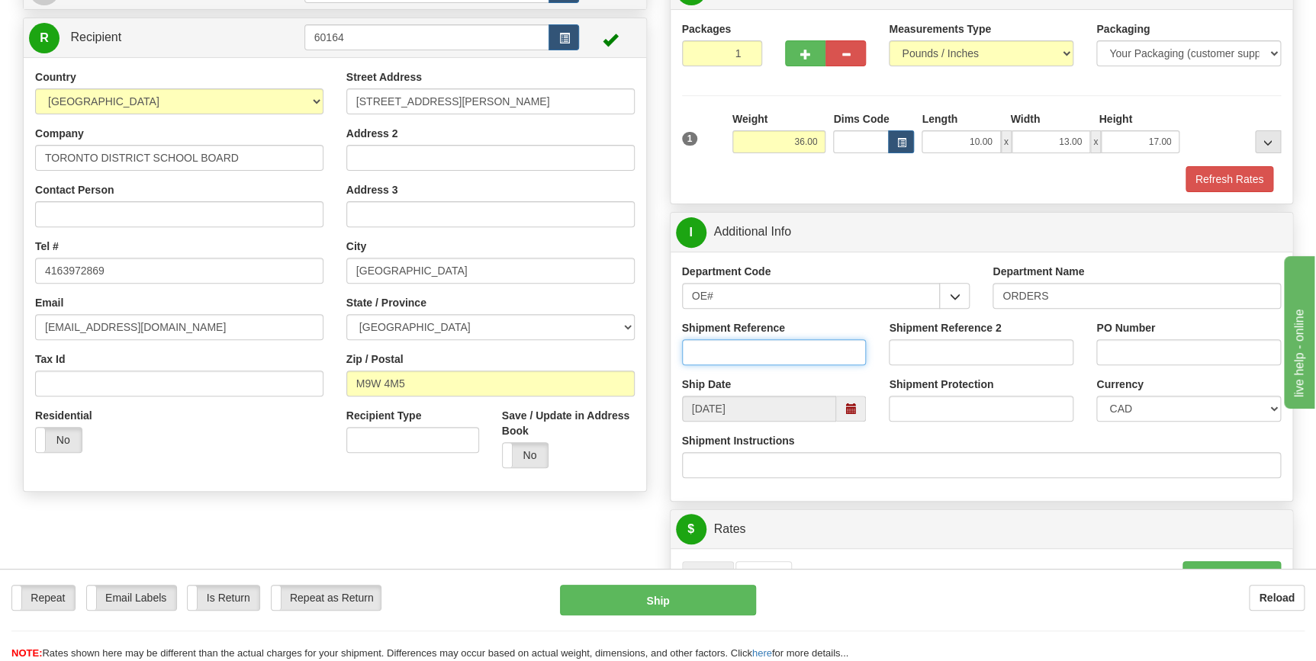
click at [703, 350] on input "Shipment Reference" at bounding box center [774, 352] width 185 height 26
type input "70184193-00"
click at [1113, 346] on input "PO Number" at bounding box center [1188, 352] width 185 height 26
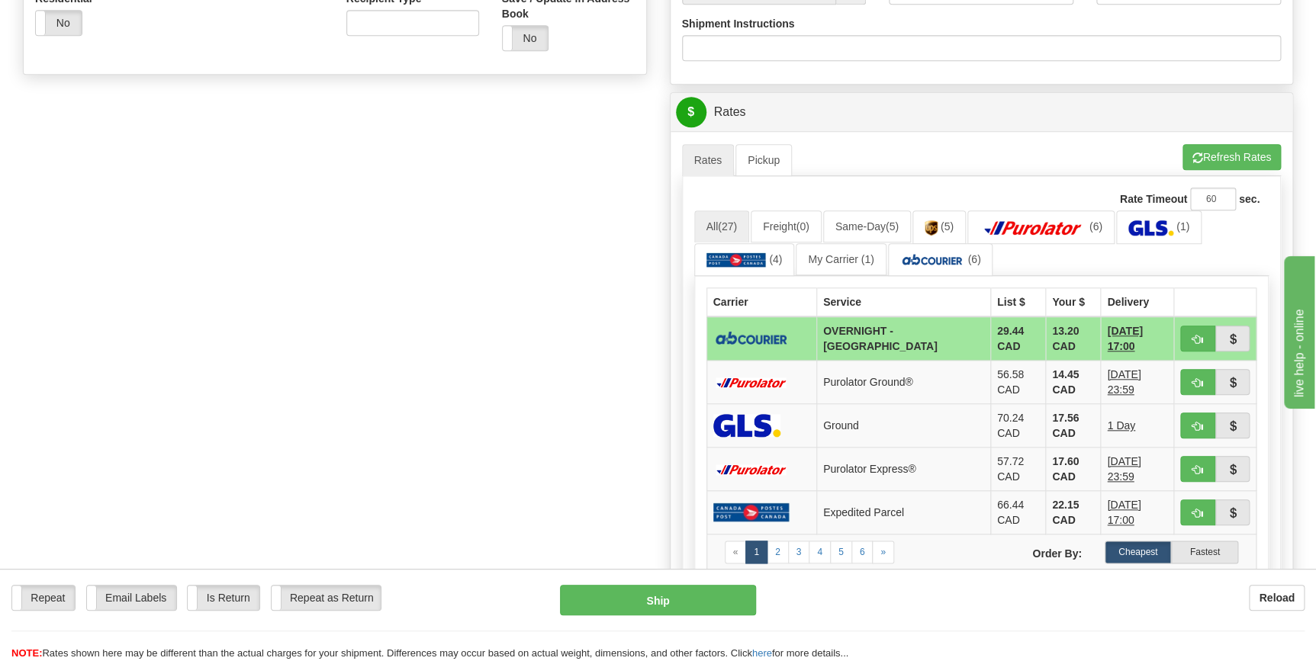
scroll to position [555, 0]
type input "4502862624"
click at [1046, 341] on td "13.20 CAD" at bounding box center [1073, 339] width 55 height 44
click at [1190, 336] on button "button" at bounding box center [1197, 340] width 35 height 26
type input "4"
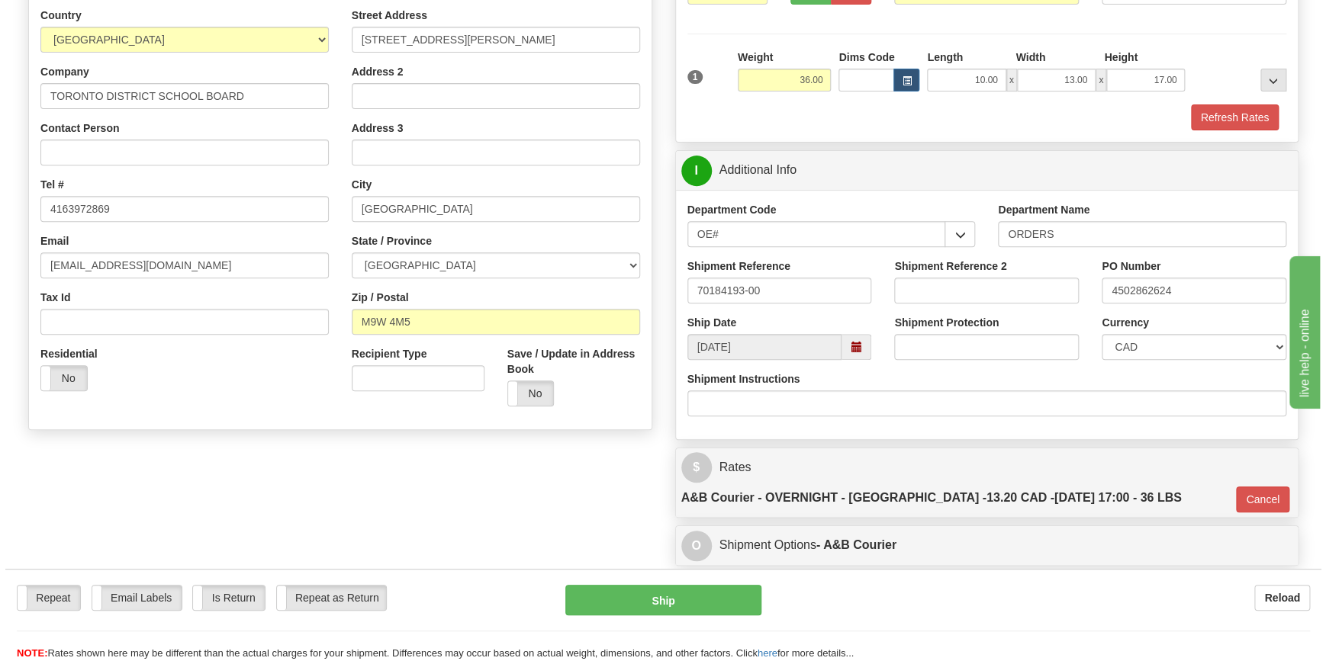
scroll to position [81, 0]
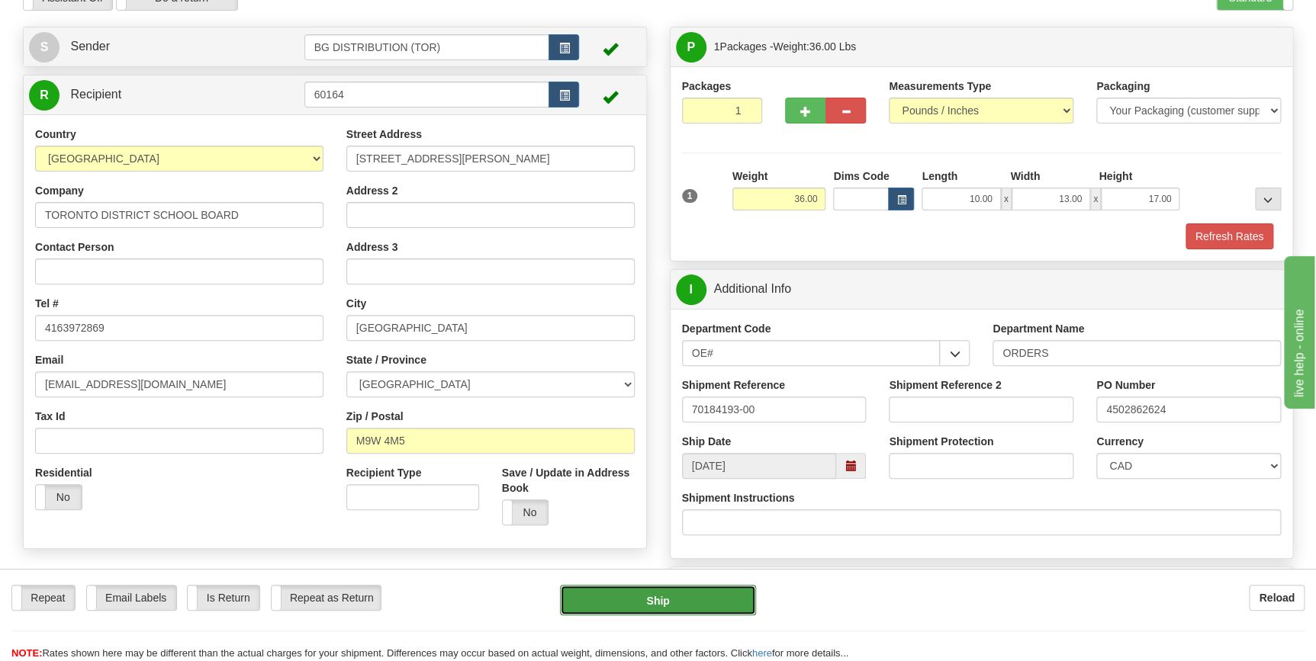
click at [671, 598] on button "Ship" at bounding box center [658, 600] width 196 height 31
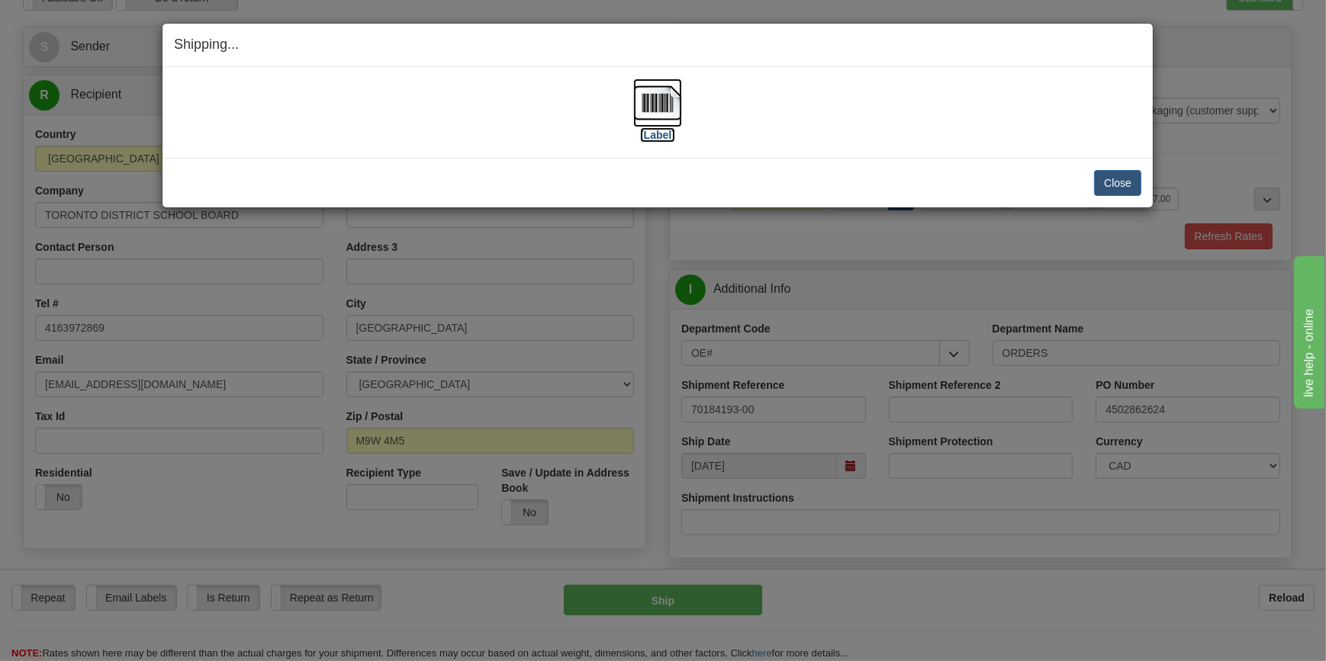
click at [672, 107] on img at bounding box center [657, 103] width 49 height 49
click at [1114, 180] on button "Close" at bounding box center [1117, 183] width 47 height 26
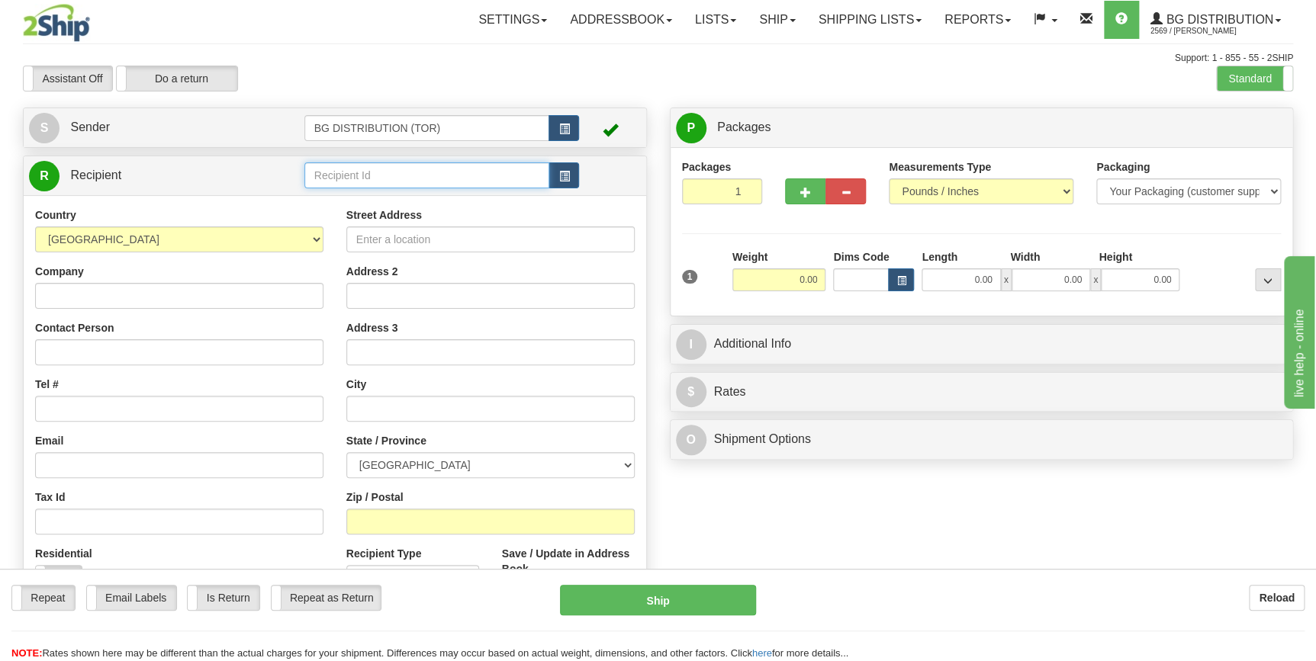
click at [346, 177] on input "text" at bounding box center [427, 176] width 246 height 26
click at [332, 200] on div "60175" at bounding box center [423, 199] width 230 height 17
type input "60175"
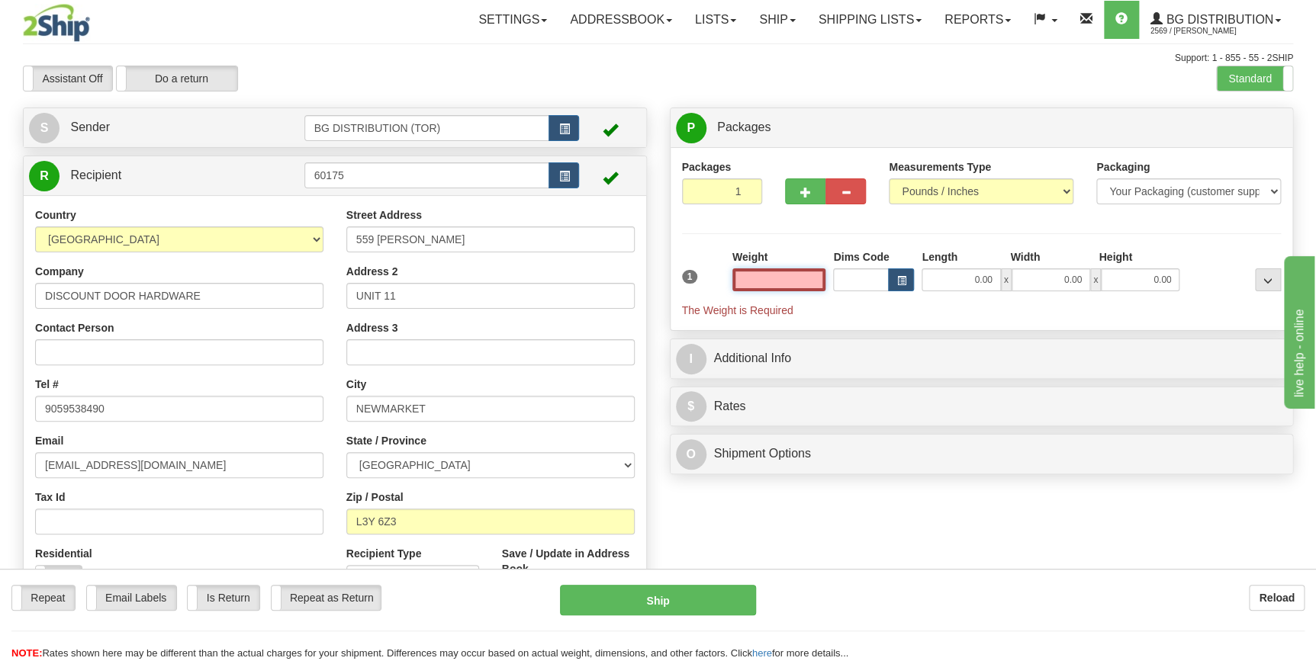
click at [767, 278] on input "text" at bounding box center [779, 280] width 94 height 23
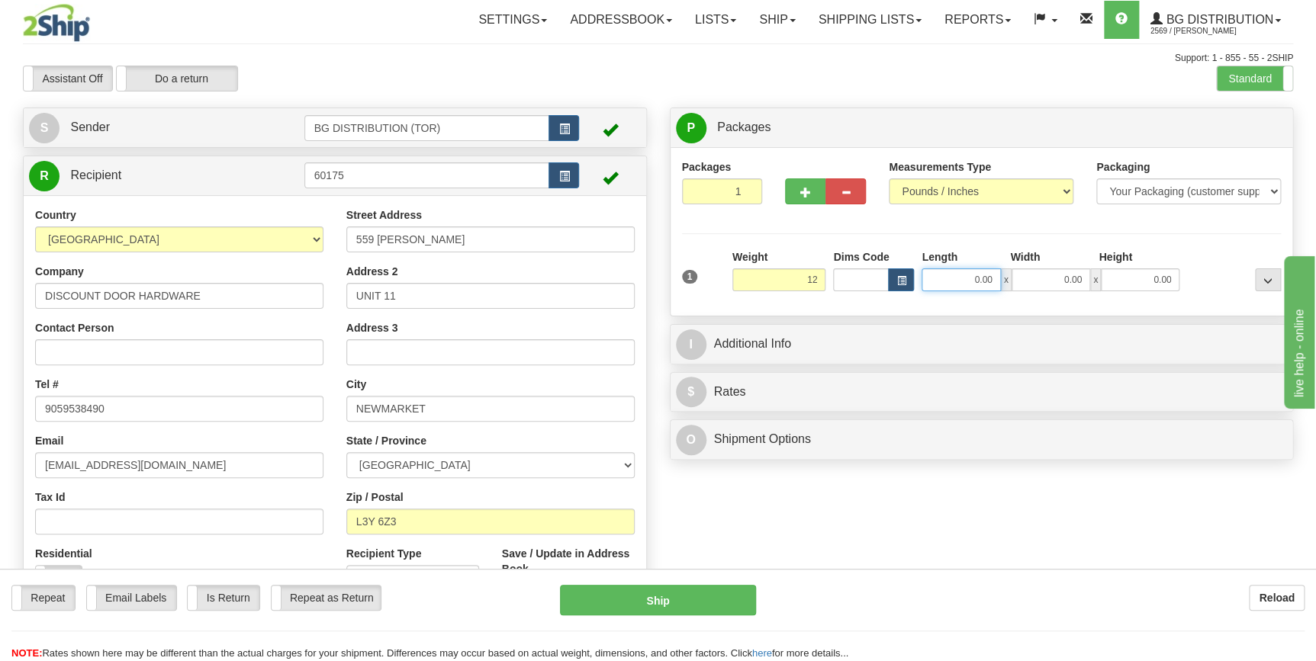
click at [941, 276] on input "0.00" at bounding box center [961, 280] width 79 height 23
type input "12.00"
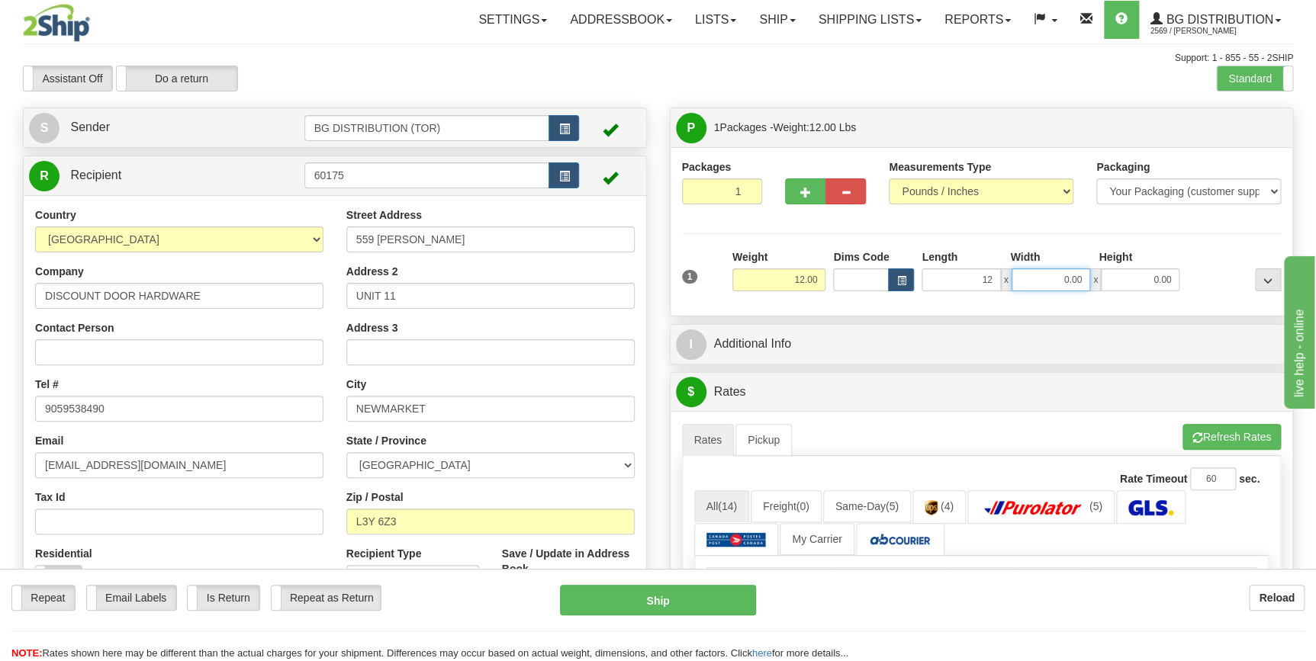
click at [1052, 275] on input "0.00" at bounding box center [1051, 280] width 79 height 23
type input "12.00"
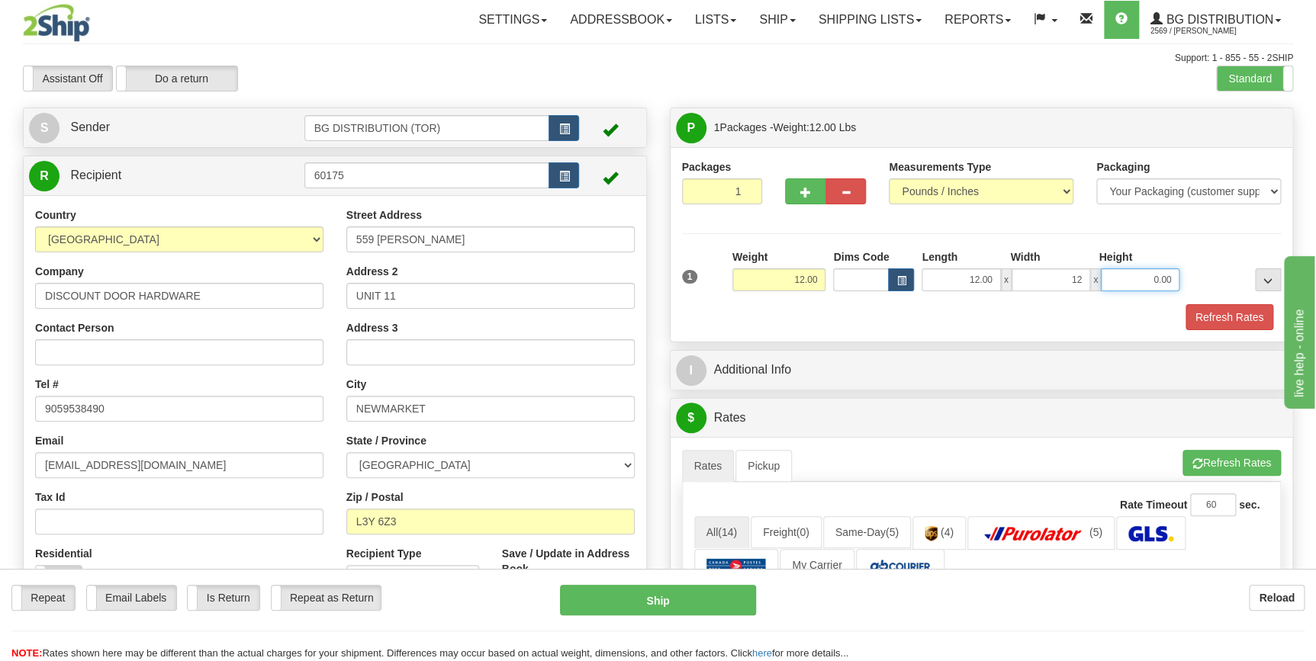
type input "12.00"
click at [1129, 278] on input "0.00" at bounding box center [1140, 280] width 79 height 23
type input "12.00"
click at [747, 317] on div "Refresh Rates" at bounding box center [981, 317] width 607 height 26
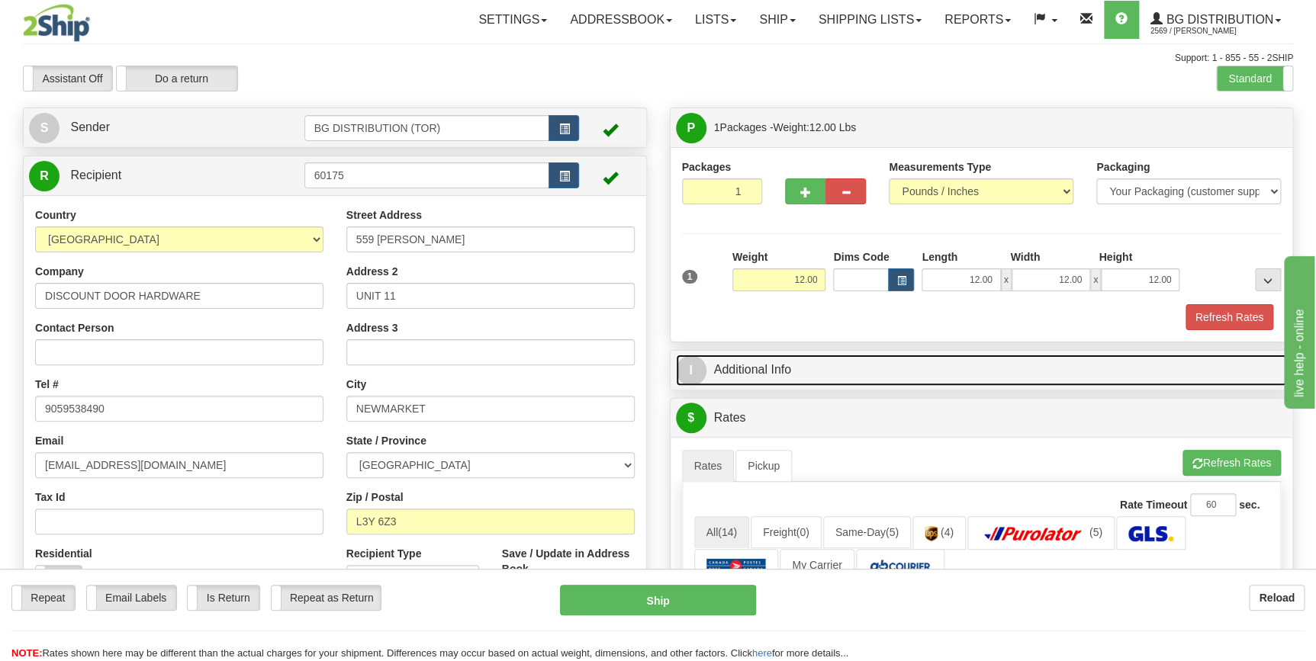
click at [747, 377] on link "I Additional Info" at bounding box center [982, 370] width 612 height 31
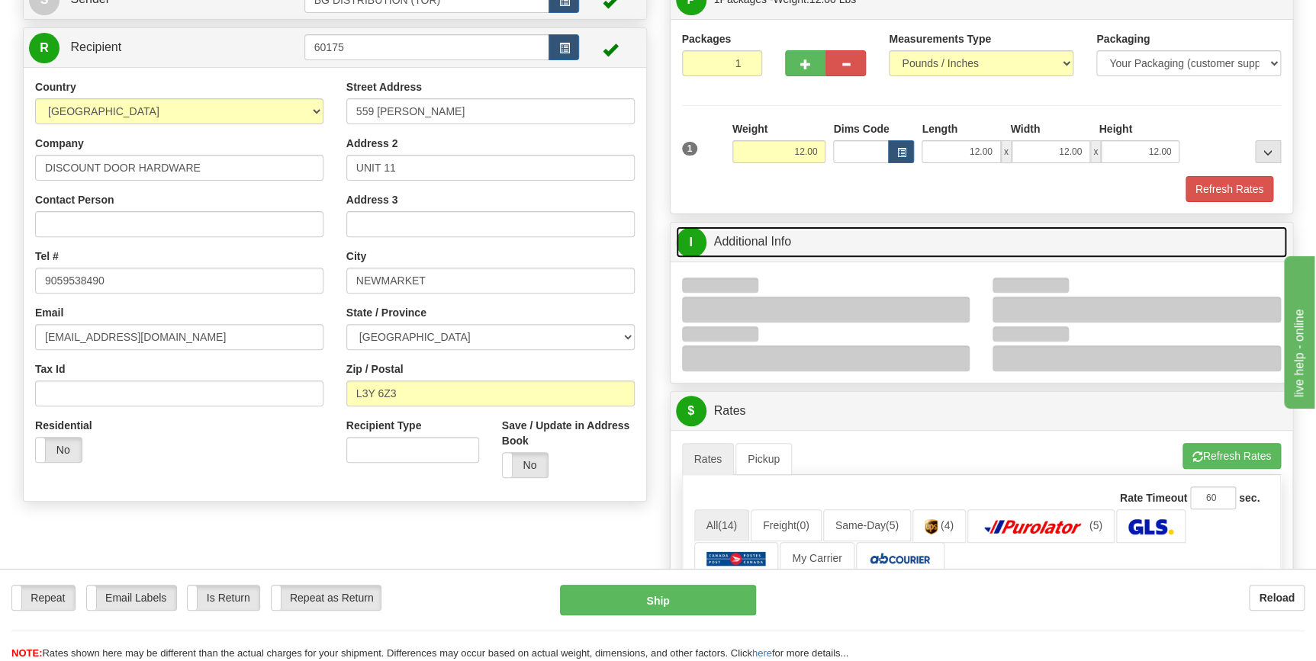
scroll to position [138, 0]
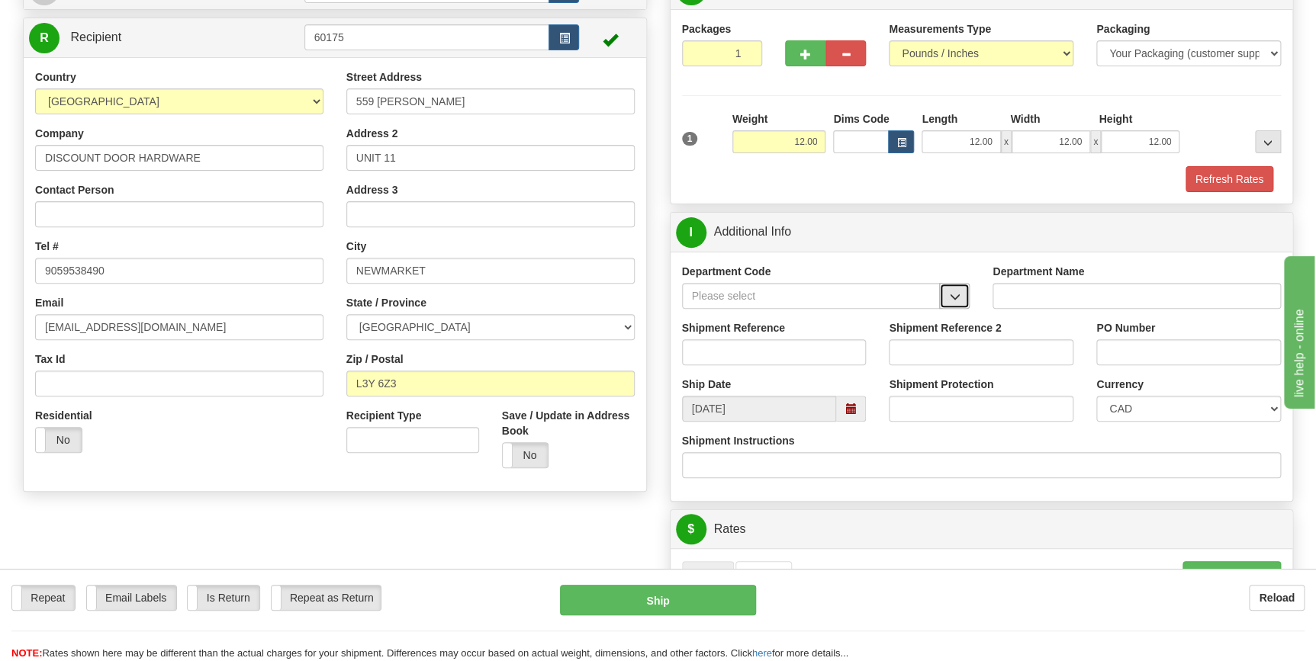
click at [965, 294] on button "button" at bounding box center [954, 296] width 31 height 26
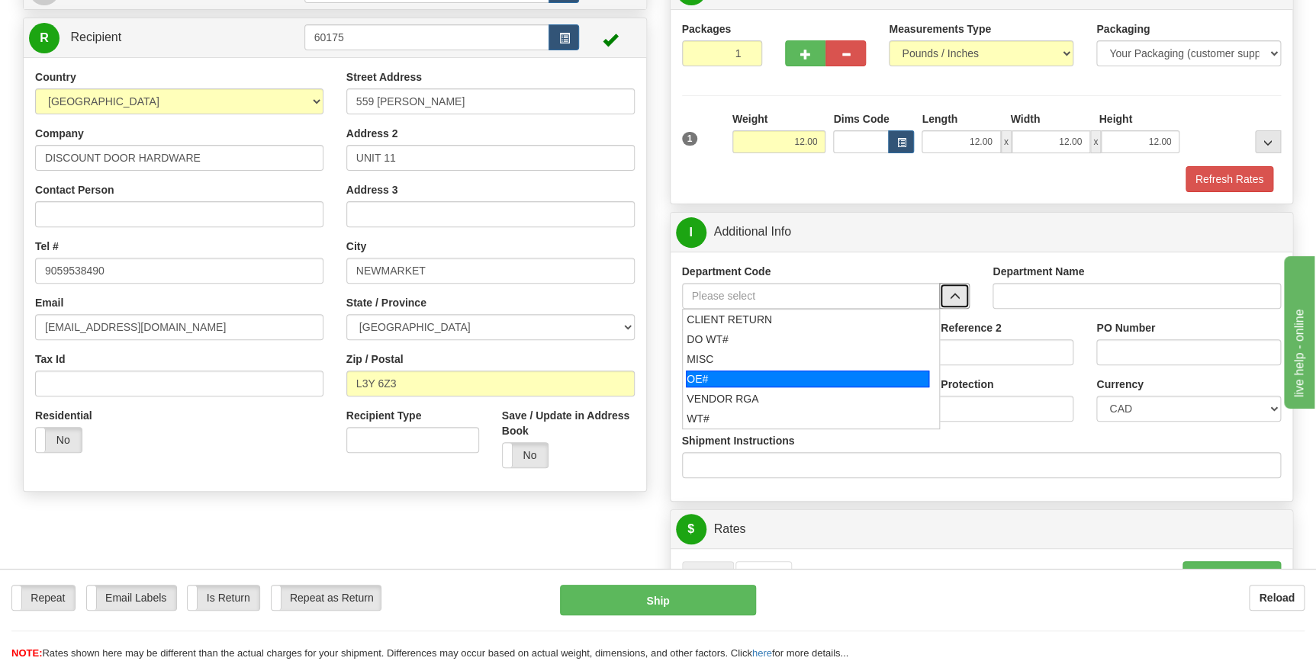
click at [755, 383] on div "OE#" at bounding box center [807, 379] width 243 height 17
type input "OE#"
type input "ORDERS"
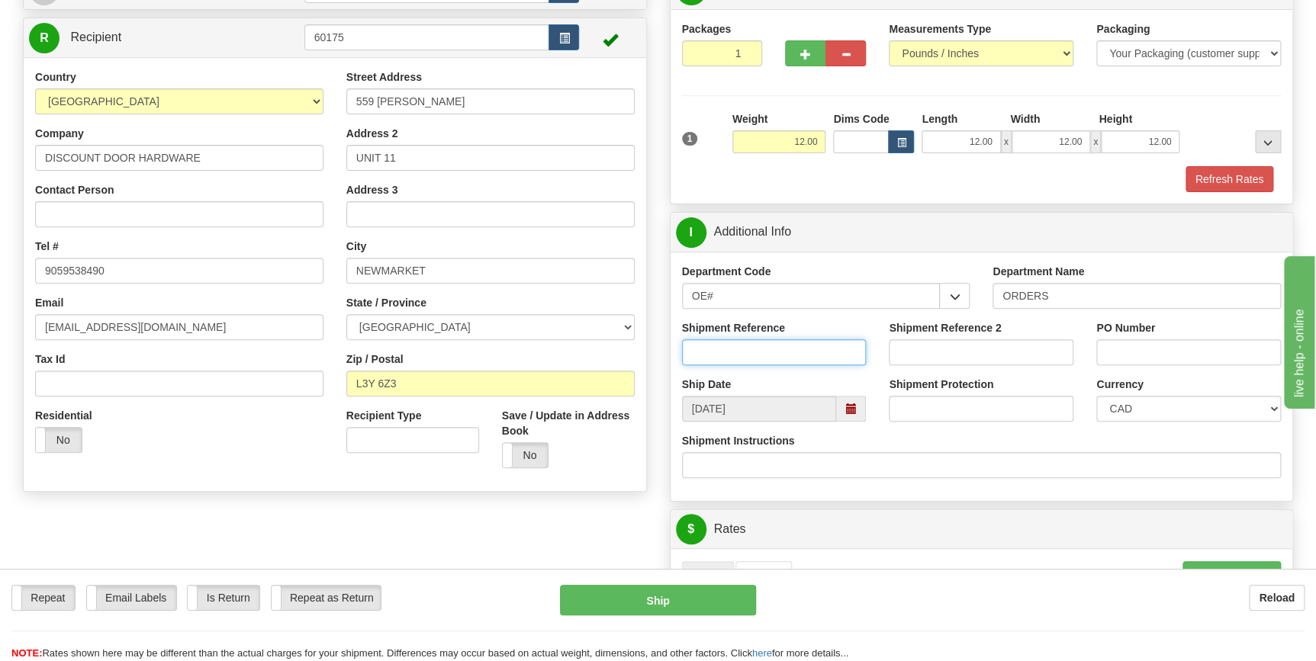
click at [734, 352] on input "Shipment Reference" at bounding box center [774, 352] width 185 height 26
type input "70184538-00"
click at [1123, 339] on input "PO Number" at bounding box center [1188, 352] width 185 height 26
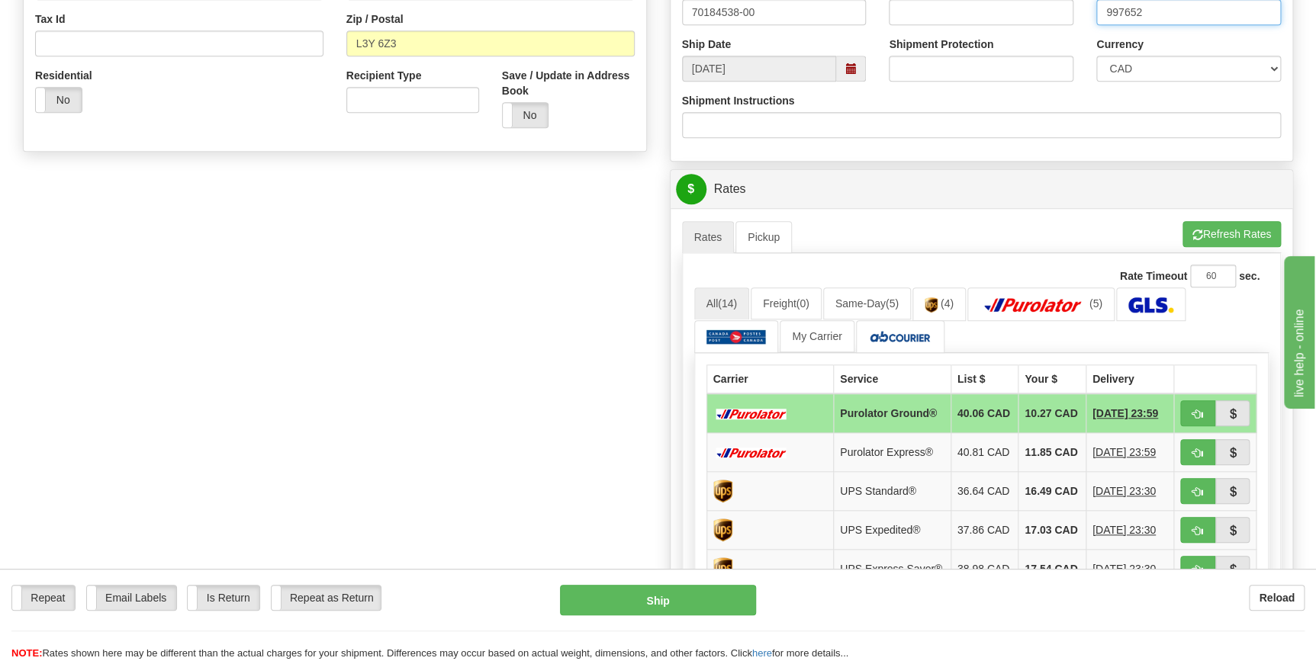
scroll to position [485, 0]
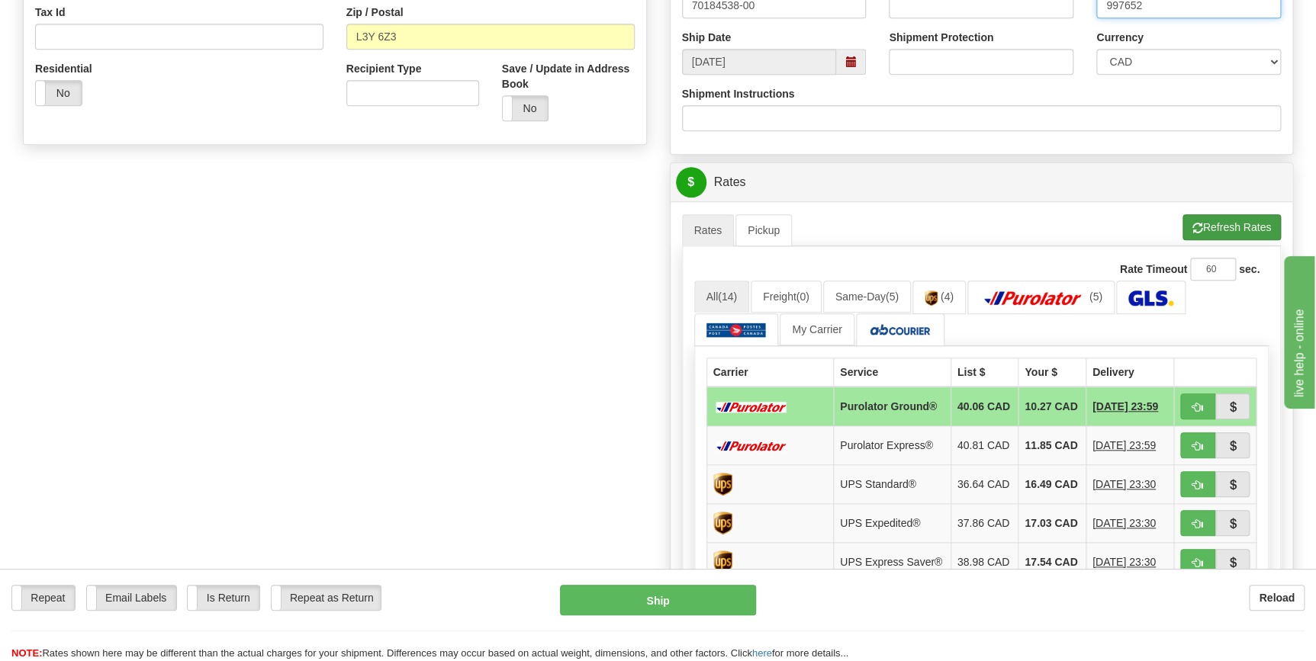
type input "997652"
click at [1246, 230] on button "Refresh Rates" at bounding box center [1232, 227] width 98 height 26
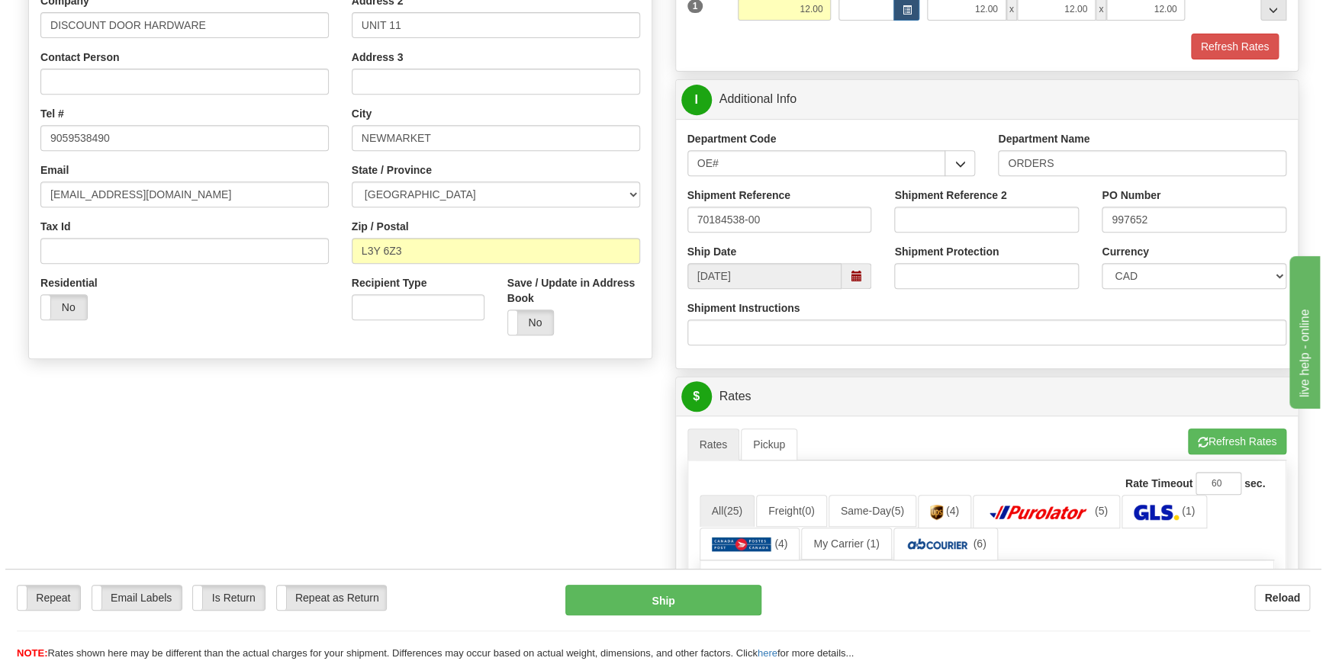
scroll to position [416, 0]
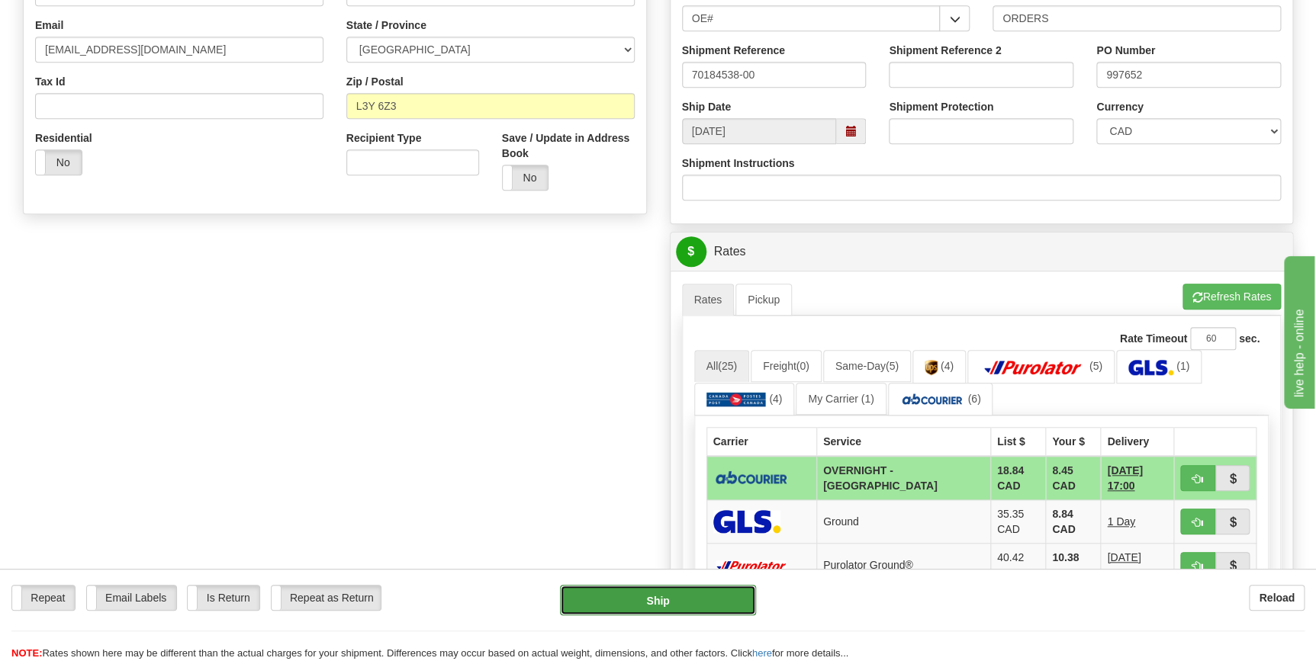
click at [660, 596] on button "Ship" at bounding box center [658, 600] width 196 height 31
type input "4"
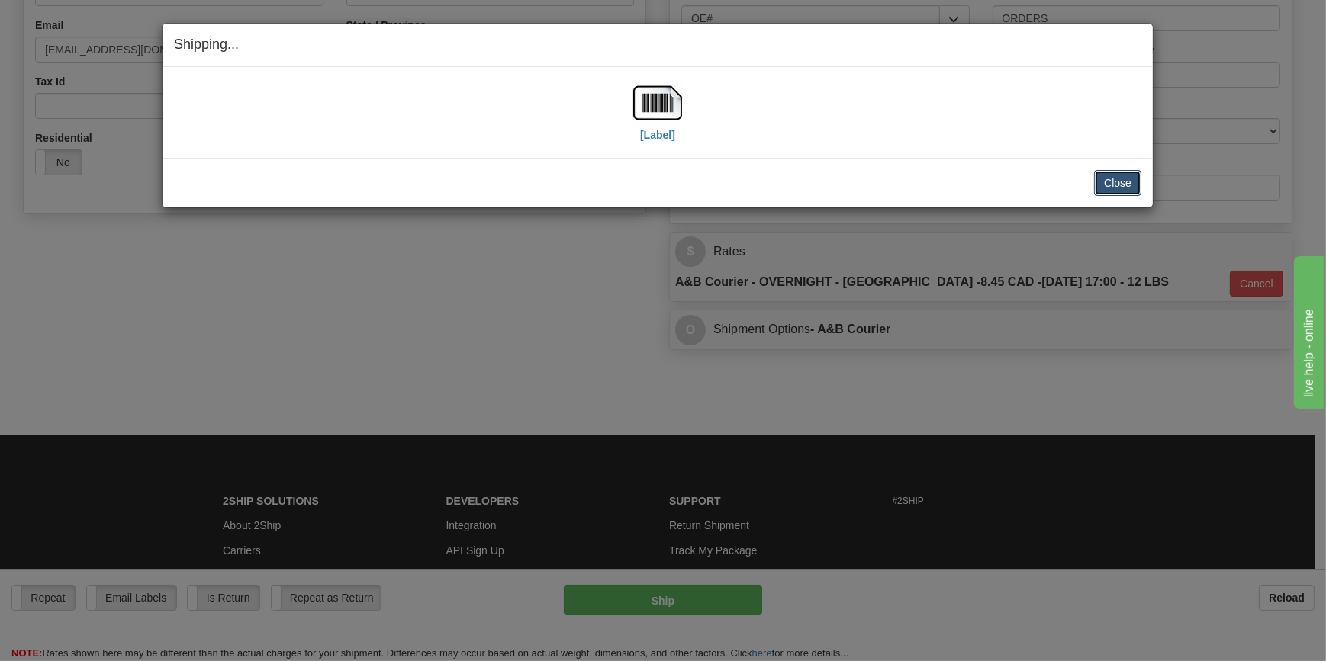
click at [1125, 182] on button "Close" at bounding box center [1117, 183] width 47 height 26
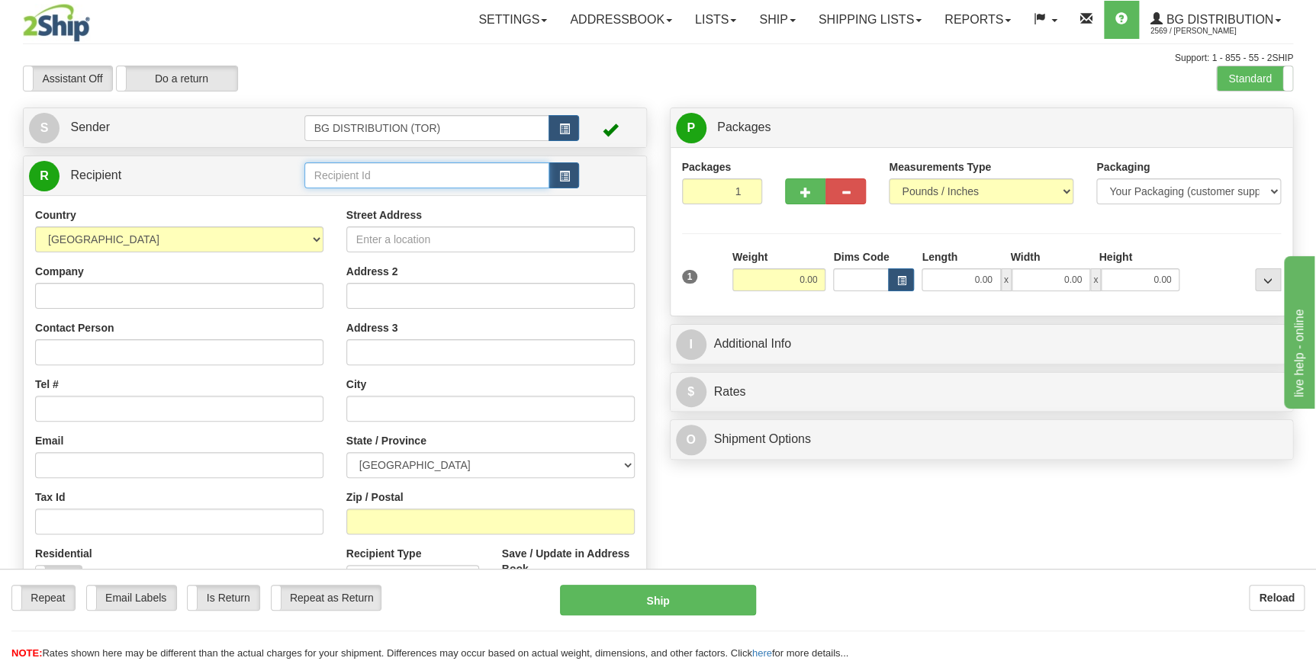
click at [401, 181] on input "text" at bounding box center [427, 176] width 246 height 26
click at [310, 195] on div "60175" at bounding box center [423, 199] width 230 height 17
type input "60175"
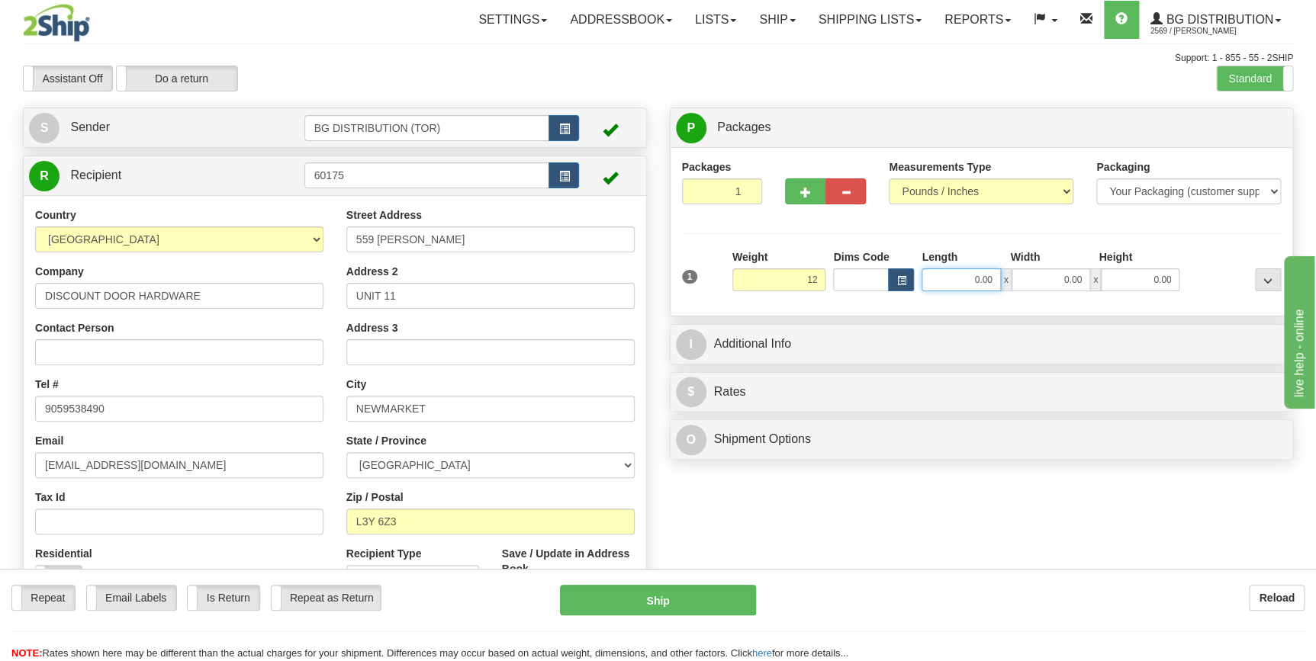
click at [962, 276] on input "0.00" at bounding box center [961, 280] width 79 height 23
type input "12.00"
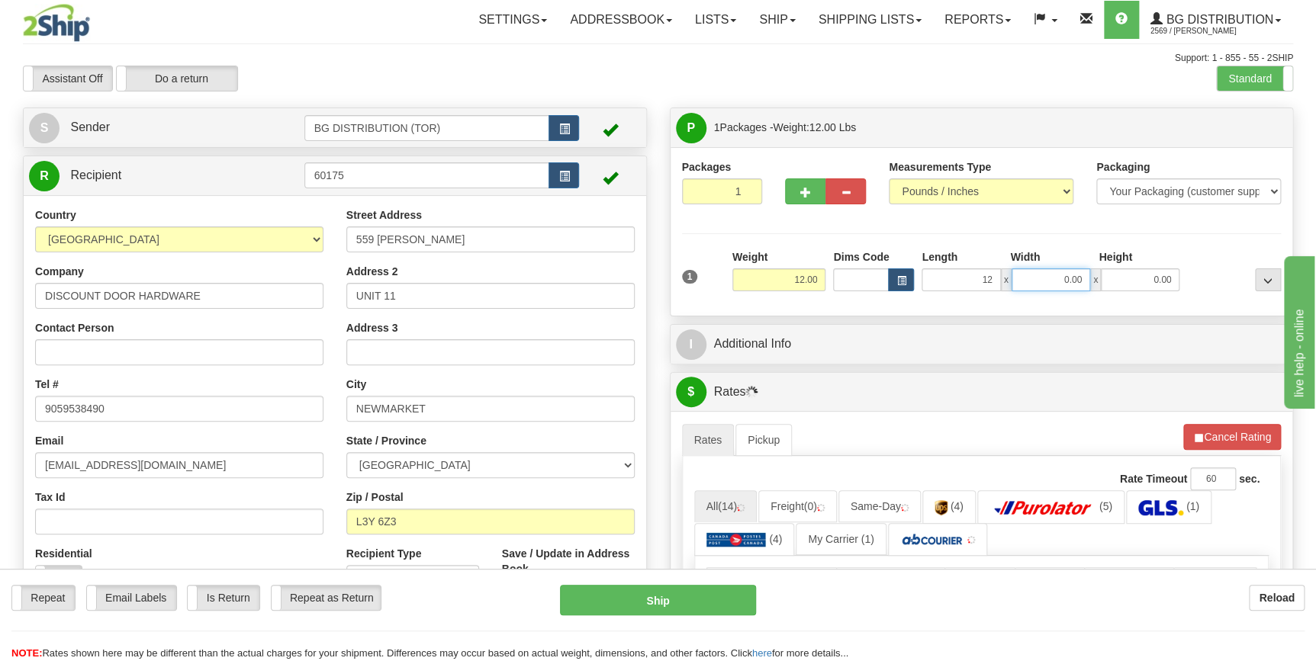
type input "12.00"
click at [1018, 279] on input "0.00" at bounding box center [1051, 280] width 79 height 23
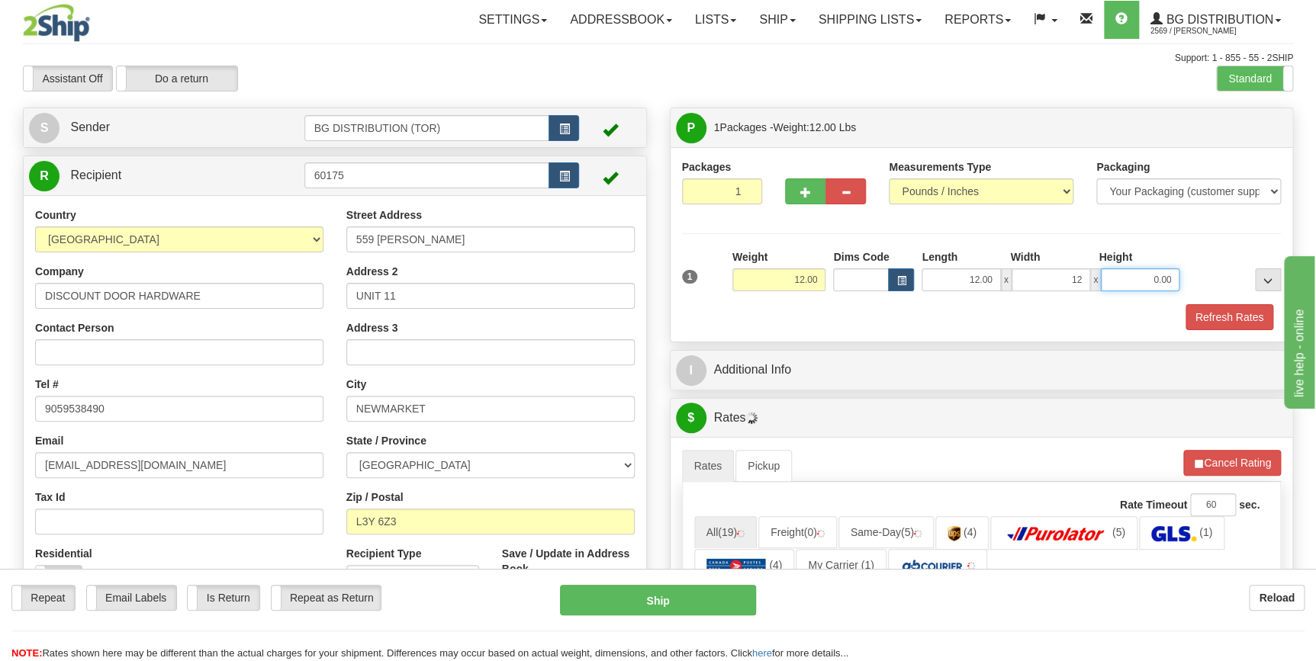
type input "12.00"
click at [1118, 285] on input "0.00" at bounding box center [1140, 280] width 79 height 23
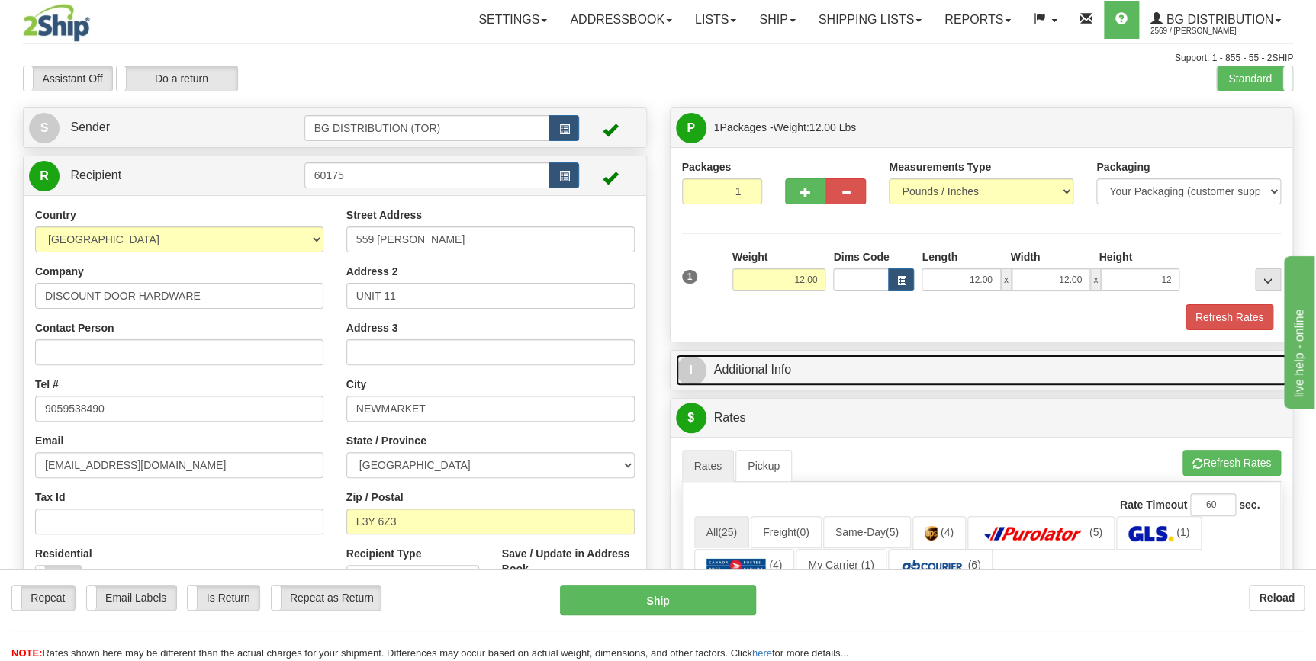
type input "12.00"
click at [771, 375] on link "I Additional Info" at bounding box center [982, 370] width 612 height 31
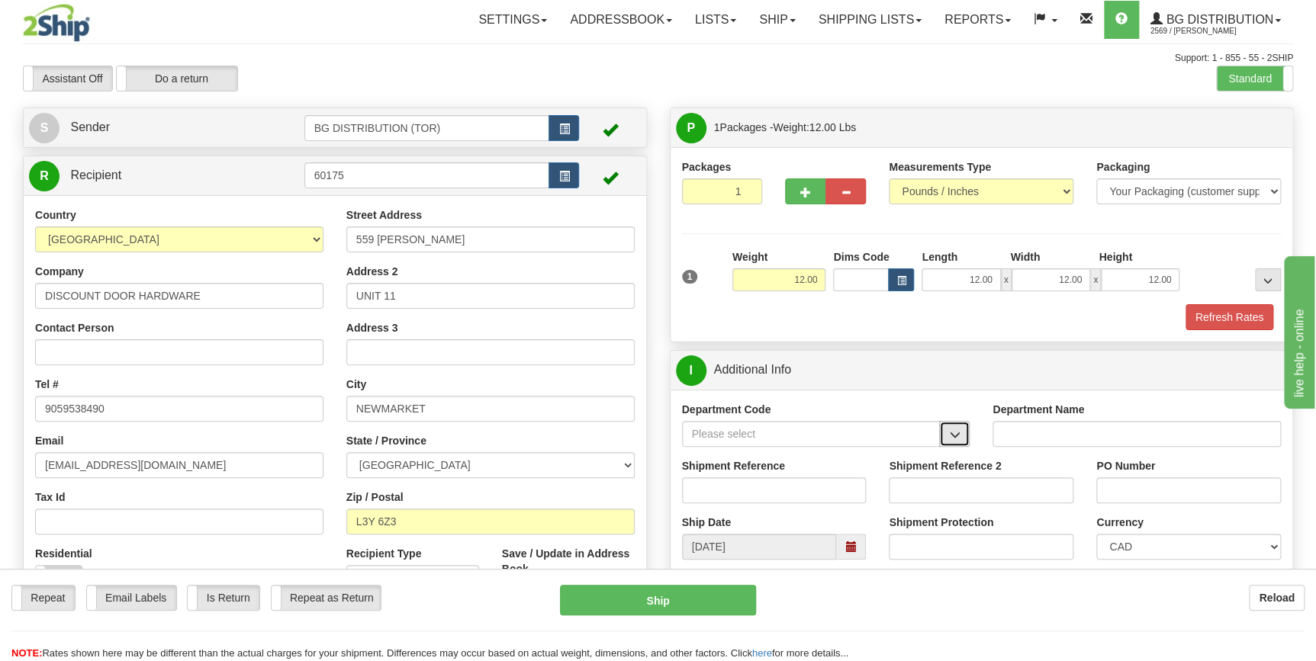
click at [959, 442] on button "button" at bounding box center [954, 434] width 31 height 26
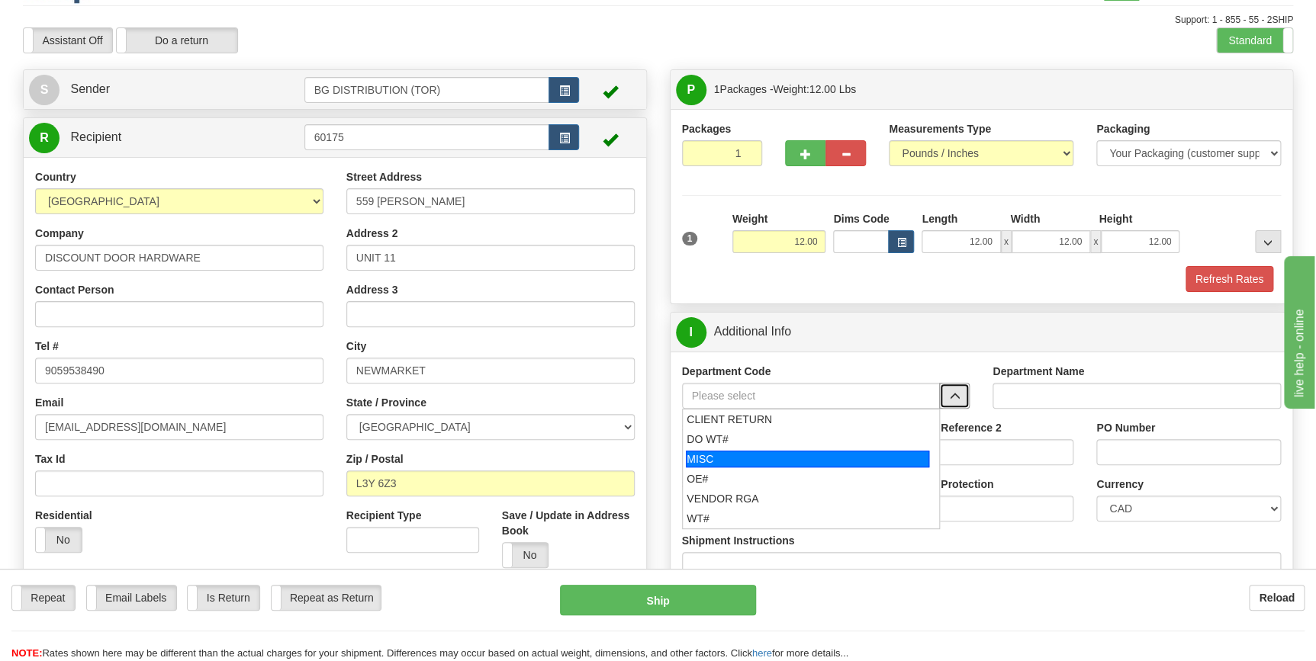
scroll to position [69, 0]
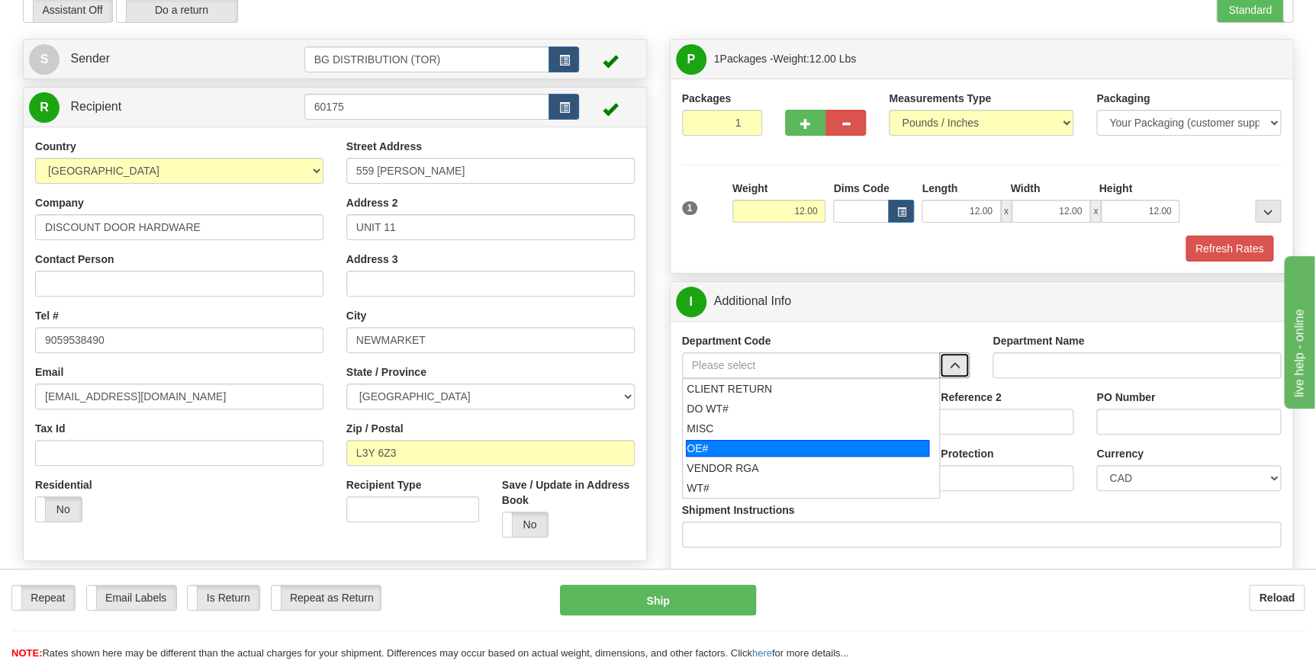
click at [775, 450] on div "OE#" at bounding box center [807, 448] width 243 height 17
type input "OE#"
type input "ORDERS"
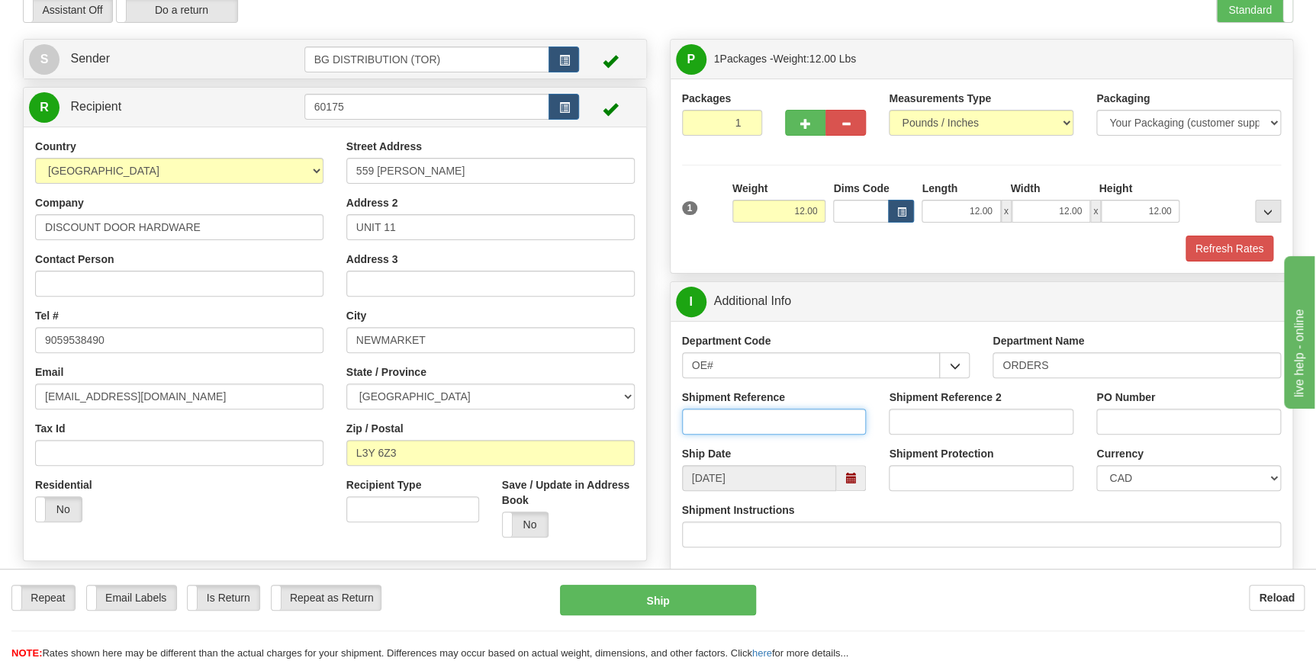
click at [739, 420] on input "Shipment Reference" at bounding box center [774, 422] width 185 height 26
type input "70184538-00"
click at [1168, 425] on input "PO Number" at bounding box center [1188, 422] width 185 height 26
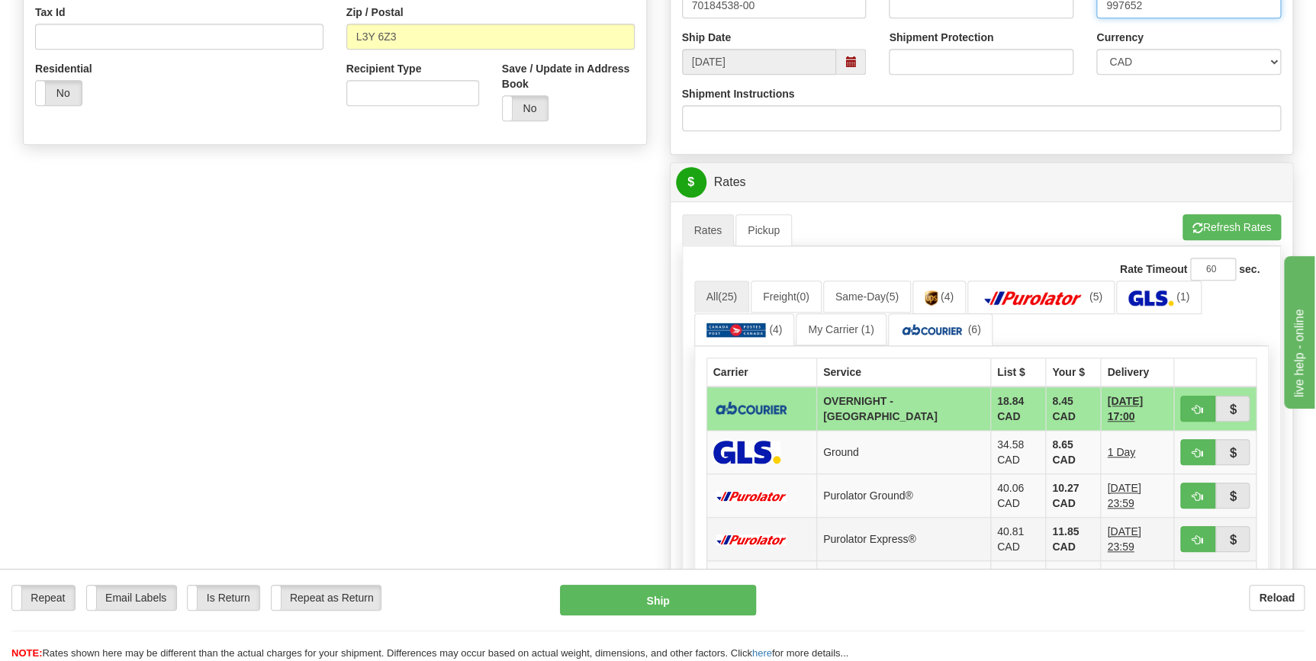
scroll to position [555, 0]
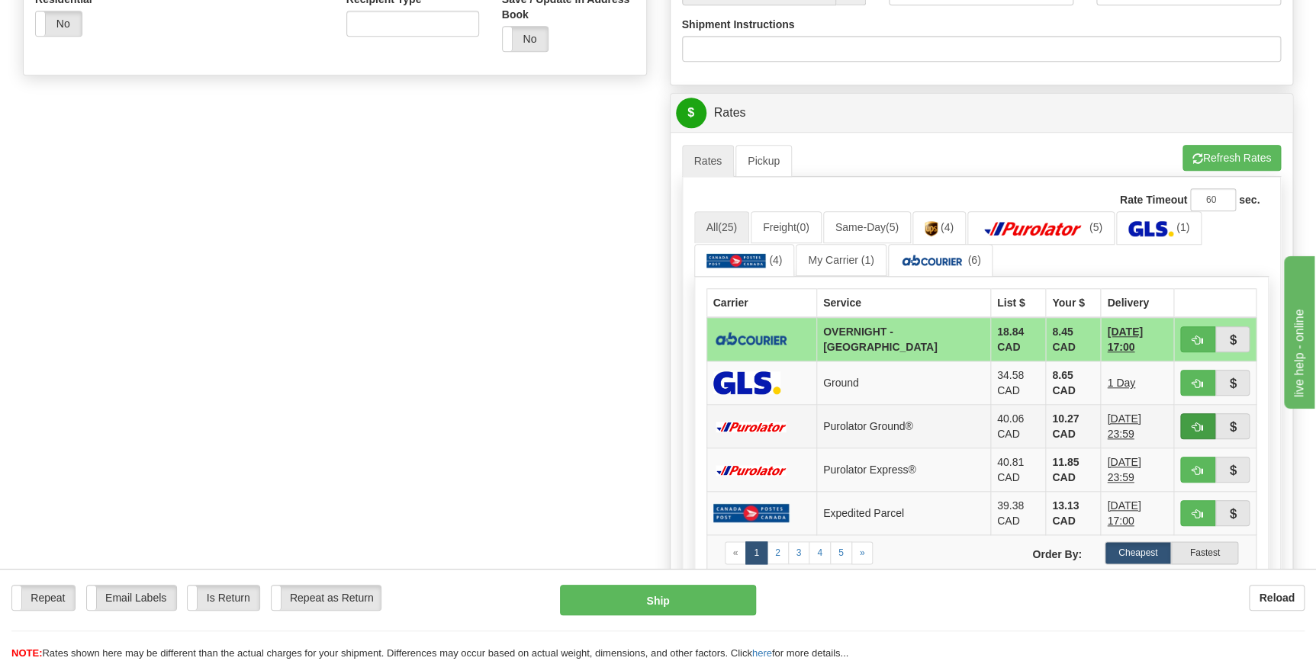
type input "997652"
click at [1198, 423] on span "button" at bounding box center [1197, 428] width 11 height 10
type input "260"
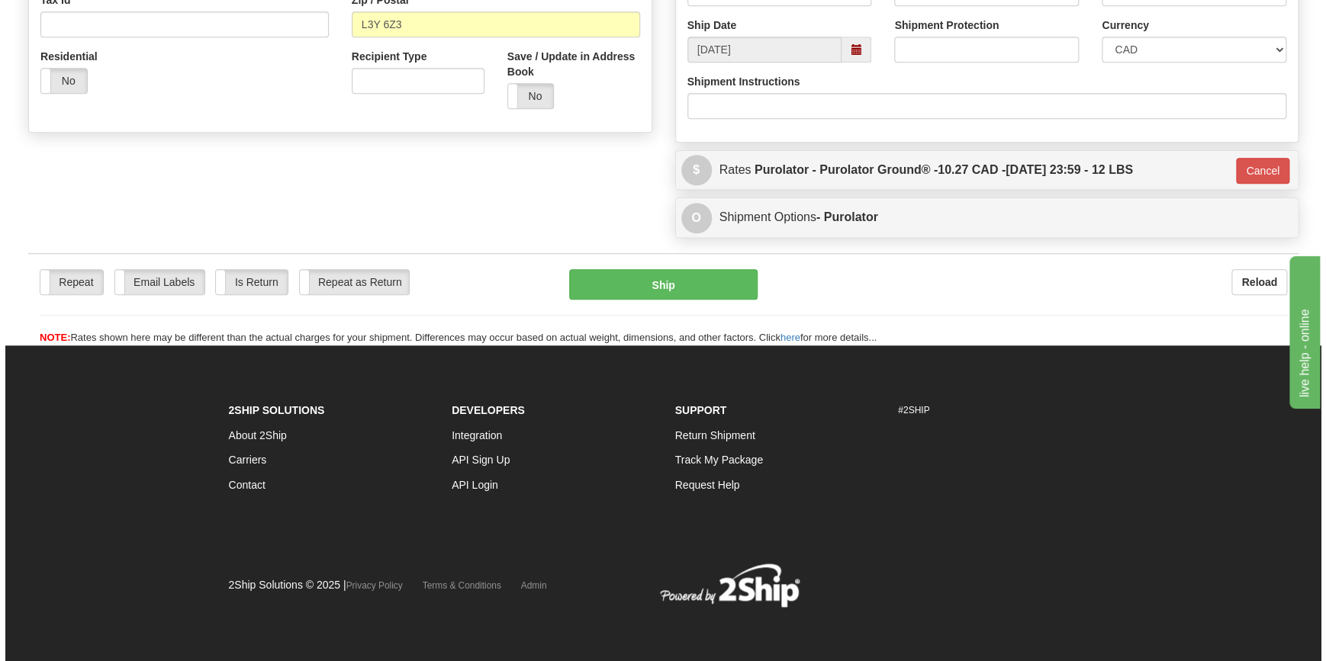
scroll to position [497, 0]
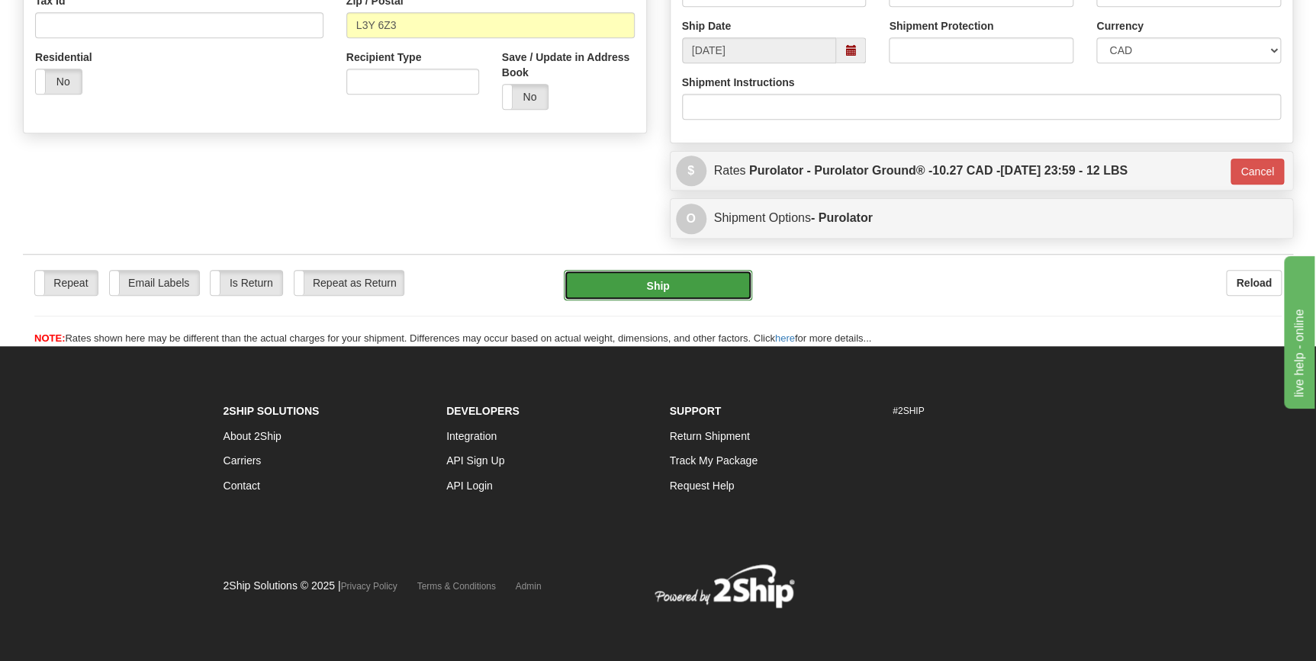
click at [662, 285] on button "Ship" at bounding box center [658, 285] width 188 height 31
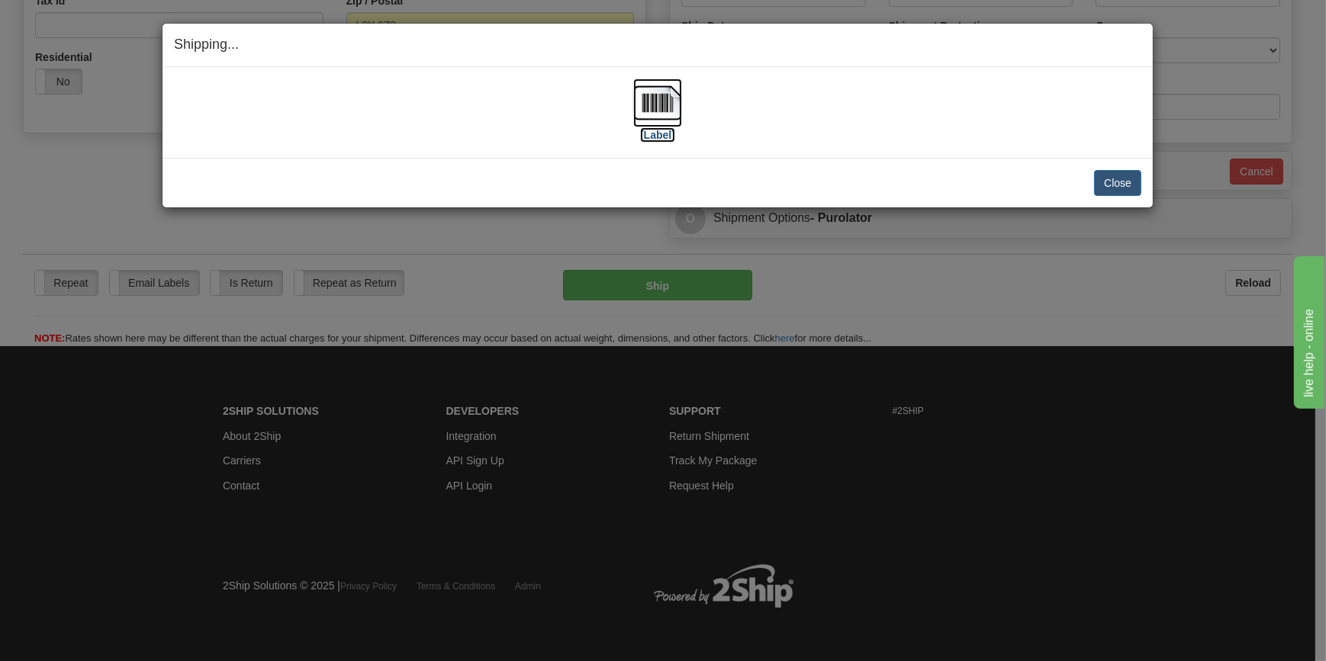
click at [646, 107] on img at bounding box center [657, 103] width 49 height 49
